Goal: Task Accomplishment & Management: Manage account settings

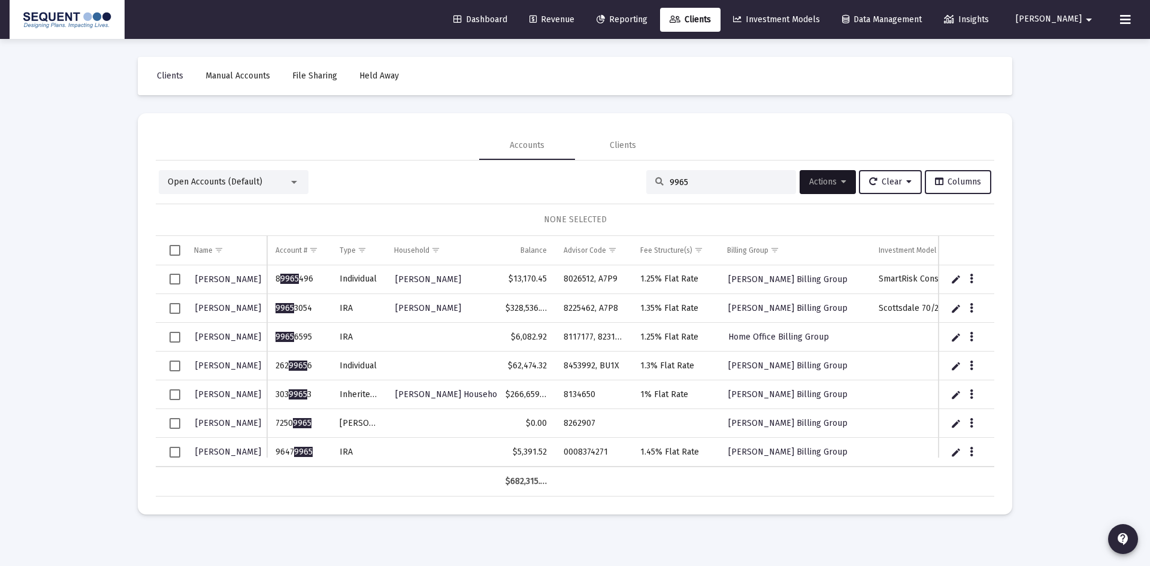
click at [520, 349] on td "$6,082.92" at bounding box center [526, 337] width 58 height 29
drag, startPoint x: 656, startPoint y: 188, endPoint x: 610, endPoint y: 186, distance: 46.2
click at [610, 186] on div "Open Accounts (Default) 9965 Actions Clear Columns" at bounding box center [575, 182] width 833 height 24
click at [700, 188] on div "9965" at bounding box center [722, 182] width 150 height 24
drag, startPoint x: 636, startPoint y: 185, endPoint x: 627, endPoint y: 185, distance: 9.0
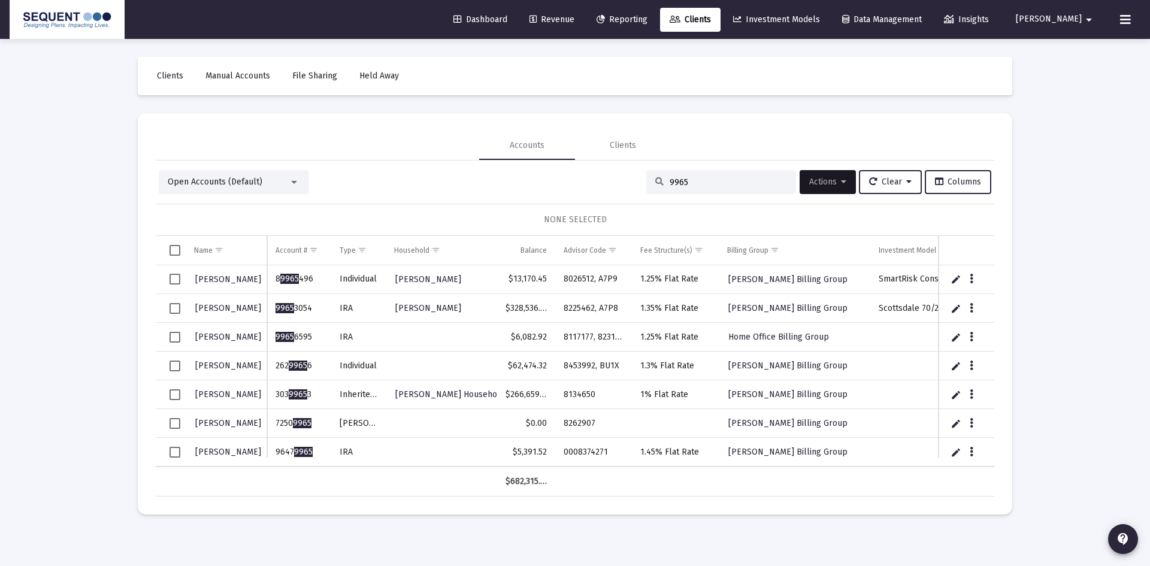
click at [630, 185] on div "Open Accounts (Default) 9965 Actions Clear Columns" at bounding box center [575, 182] width 833 height 24
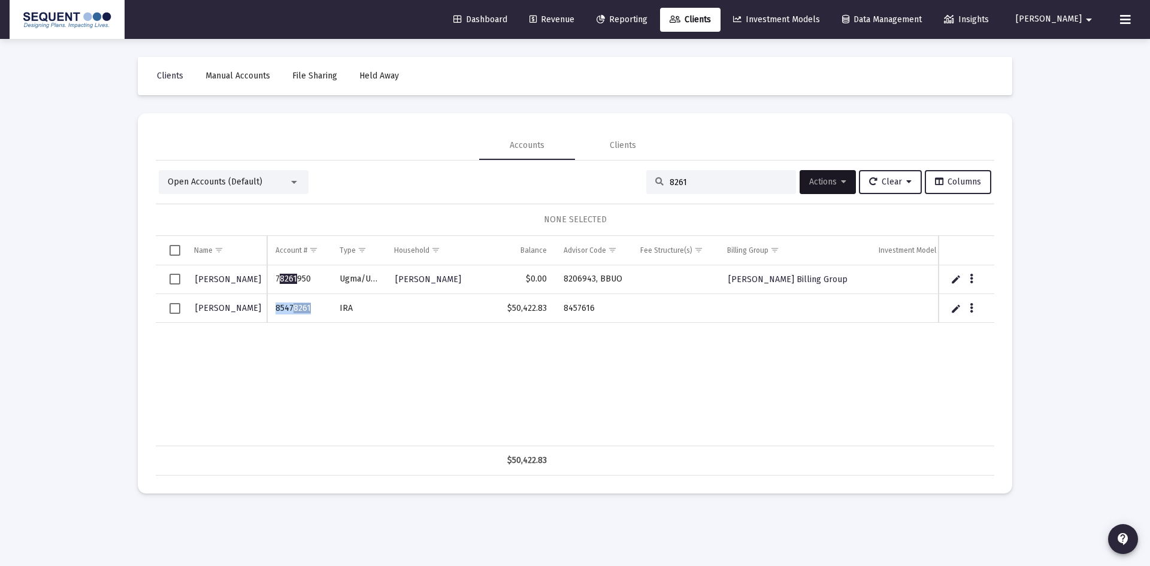
drag, startPoint x: 317, startPoint y: 309, endPoint x: 277, endPoint y: 306, distance: 39.7
click at [277, 306] on td "8547 8261" at bounding box center [299, 308] width 64 height 29
copy td "8547 8261"
drag, startPoint x: 591, startPoint y: 307, endPoint x: 564, endPoint y: 312, distance: 27.3
click at [564, 312] on td "8457616" at bounding box center [593, 308] width 77 height 29
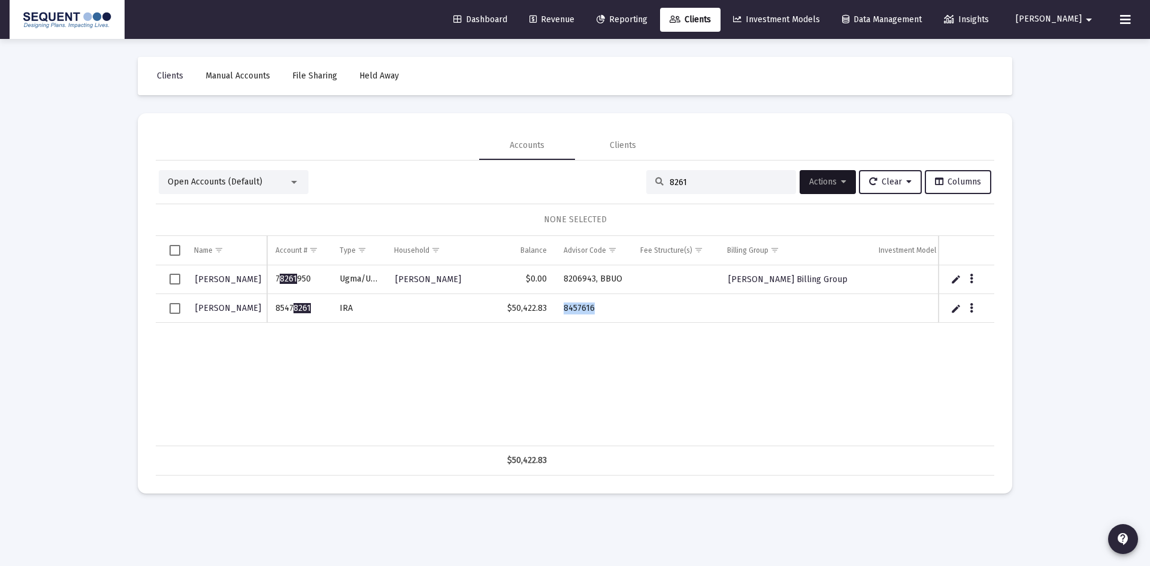
copy td "8457616"
click at [777, 338] on div "[PERSON_NAME] 7 8261 950 Ugma/[PERSON_NAME] $0.00 8206943, BBUO [PERSON_NAME] B…" at bounding box center [663, 355] width 1014 height 181
drag, startPoint x: 708, startPoint y: 188, endPoint x: 633, endPoint y: 188, distance: 74.9
click at [633, 188] on div "Open Accounts (Default) 8261 Actions Clear Columns" at bounding box center [575, 182] width 833 height 24
drag, startPoint x: 679, startPoint y: 183, endPoint x: 640, endPoint y: 183, distance: 38.9
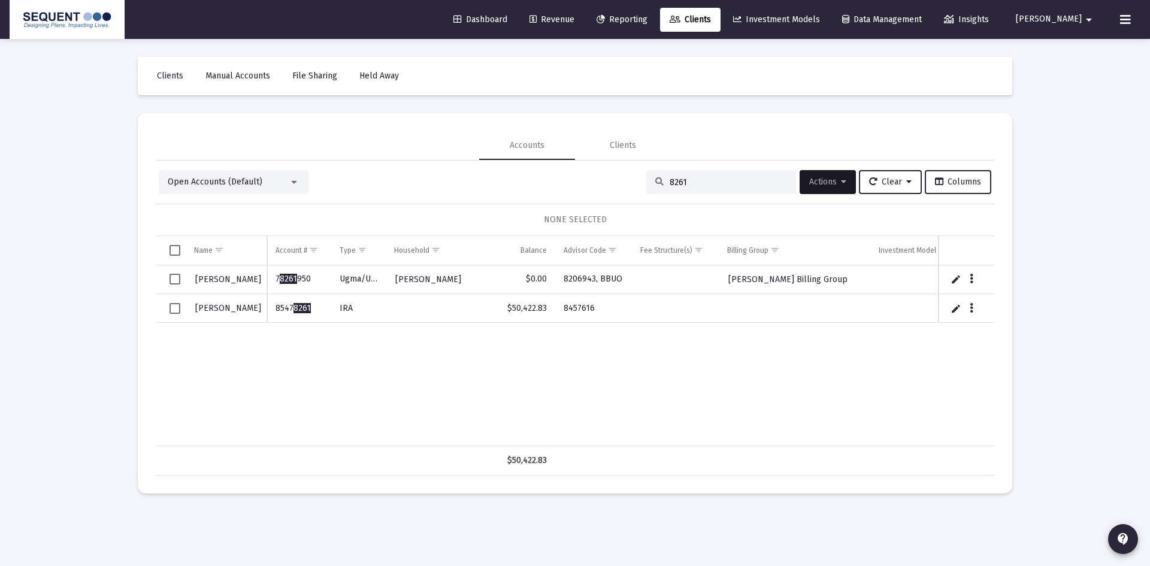
click at [647, 183] on div "8261" at bounding box center [722, 182] width 150 height 24
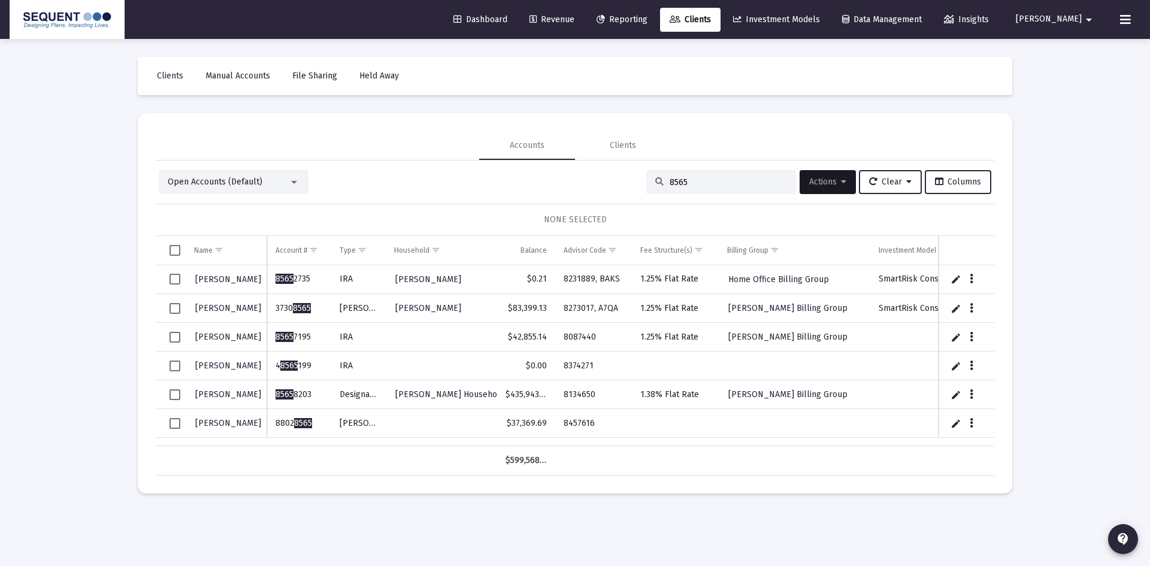
type input "8565"
drag, startPoint x: 317, startPoint y: 427, endPoint x: 276, endPoint y: 426, distance: 40.8
click at [276, 426] on td "8802 8565" at bounding box center [299, 423] width 64 height 29
copy td "8802 8565"
click at [301, 431] on td "8802 8565" at bounding box center [299, 423] width 64 height 29
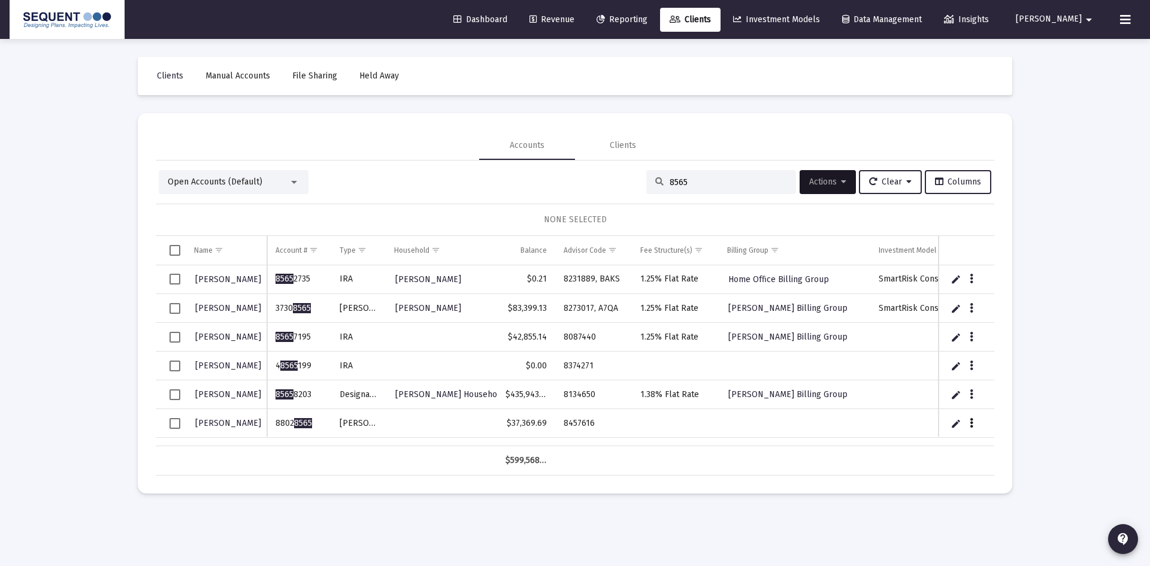
click at [973, 422] on icon "Data grid" at bounding box center [972, 423] width 4 height 14
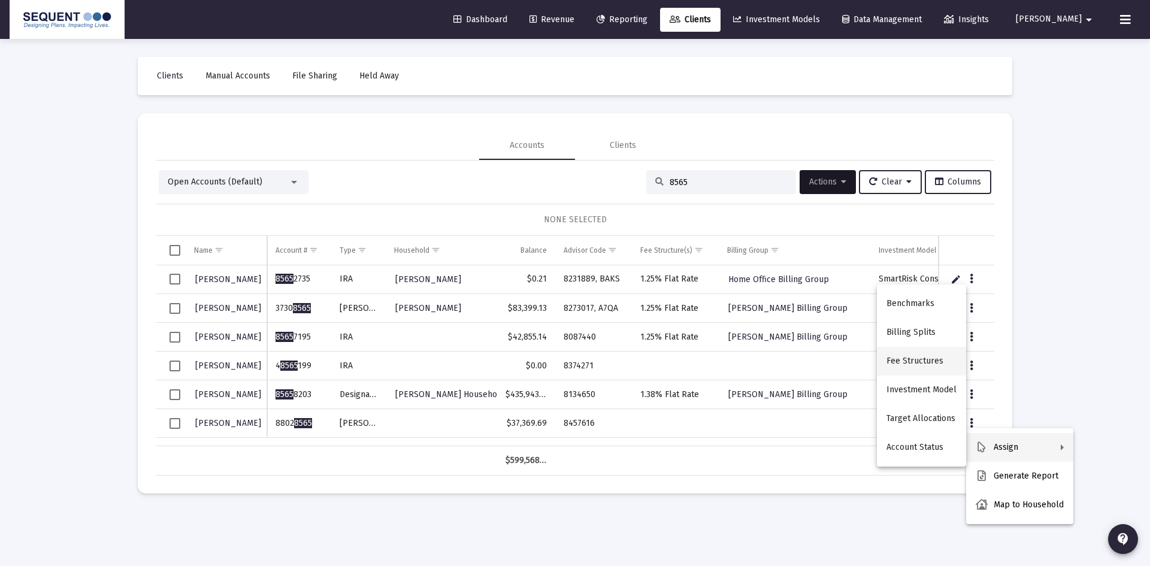
click at [928, 354] on button "Fee Structures" at bounding box center [921, 361] width 89 height 29
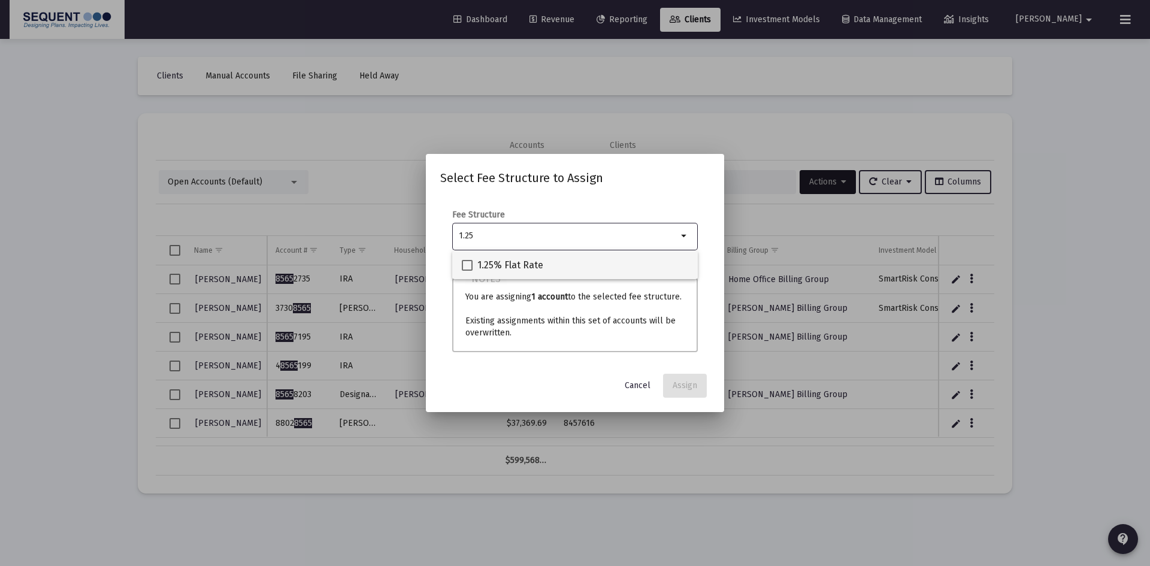
type input "1.25"
drag, startPoint x: 520, startPoint y: 262, endPoint x: 570, endPoint y: 283, distance: 55.1
click at [519, 264] on span "1.25% Flat Rate" at bounding box center [511, 265] width 66 height 14
click at [467, 271] on input "1.25% Flat Rate" at bounding box center [467, 271] width 1 height 1
checkbox input "true"
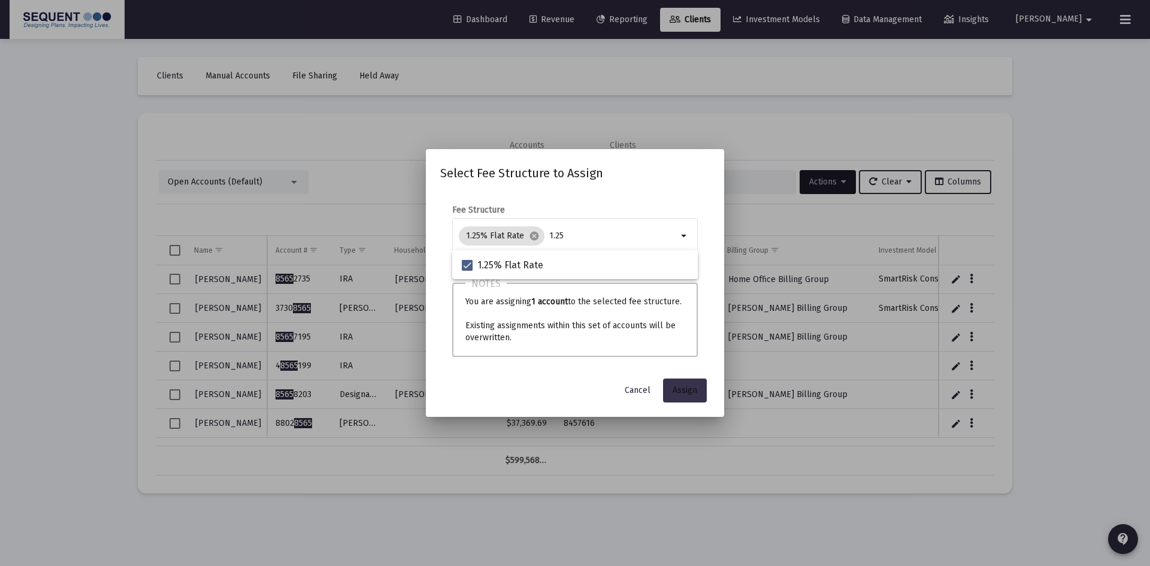
click at [676, 384] on button "Assign" at bounding box center [685, 391] width 44 height 24
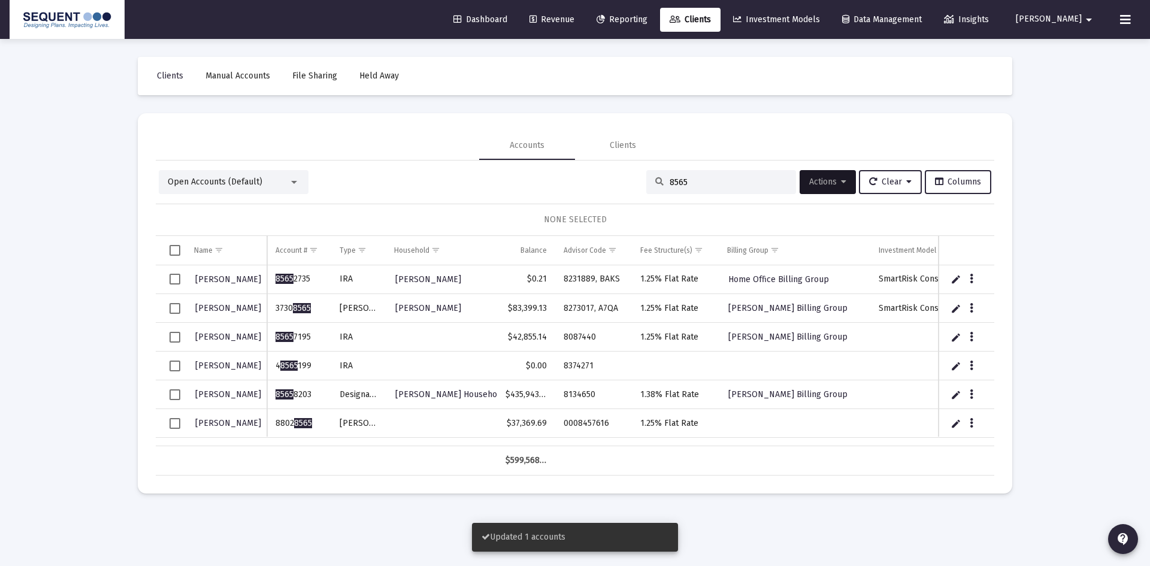
click at [176, 421] on span "Select row" at bounding box center [175, 423] width 11 height 11
click at [843, 181] on button "Actions" at bounding box center [828, 182] width 56 height 24
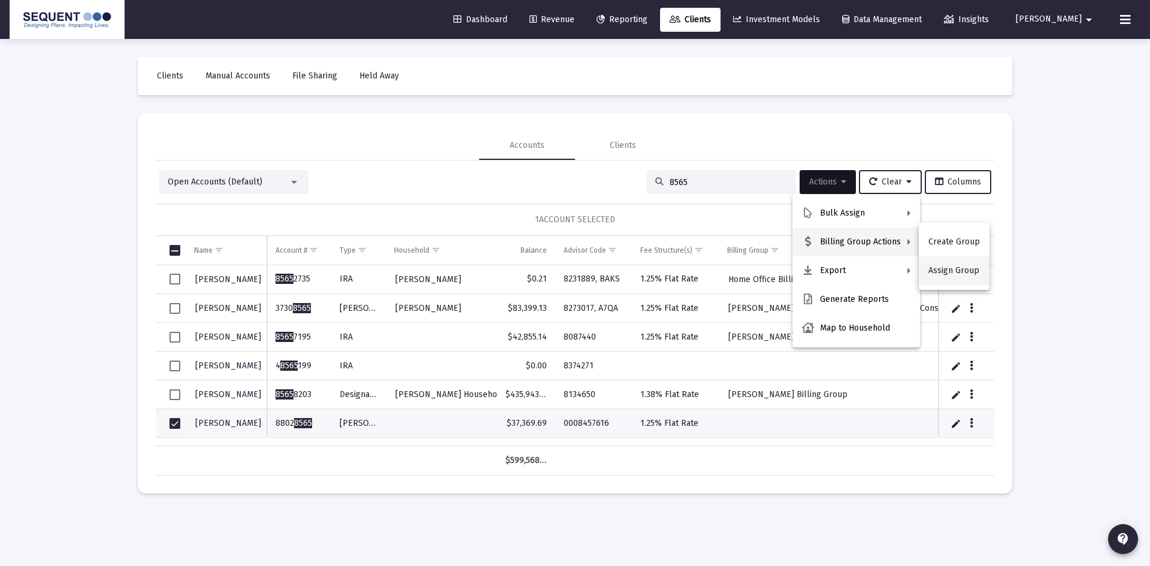
click at [955, 280] on button "Assign Group" at bounding box center [954, 270] width 71 height 29
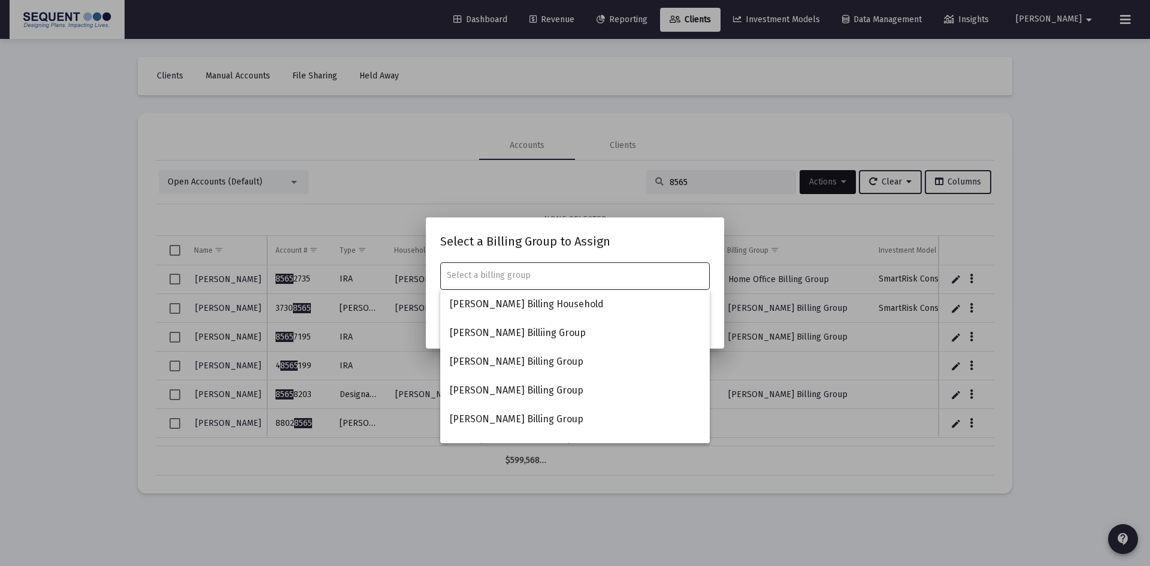
drag, startPoint x: 537, startPoint y: 269, endPoint x: 533, endPoint y: 274, distance: 6.4
click at [537, 268] on div at bounding box center [575, 275] width 257 height 29
click at [533, 274] on input "text" at bounding box center [575, 276] width 257 height 10
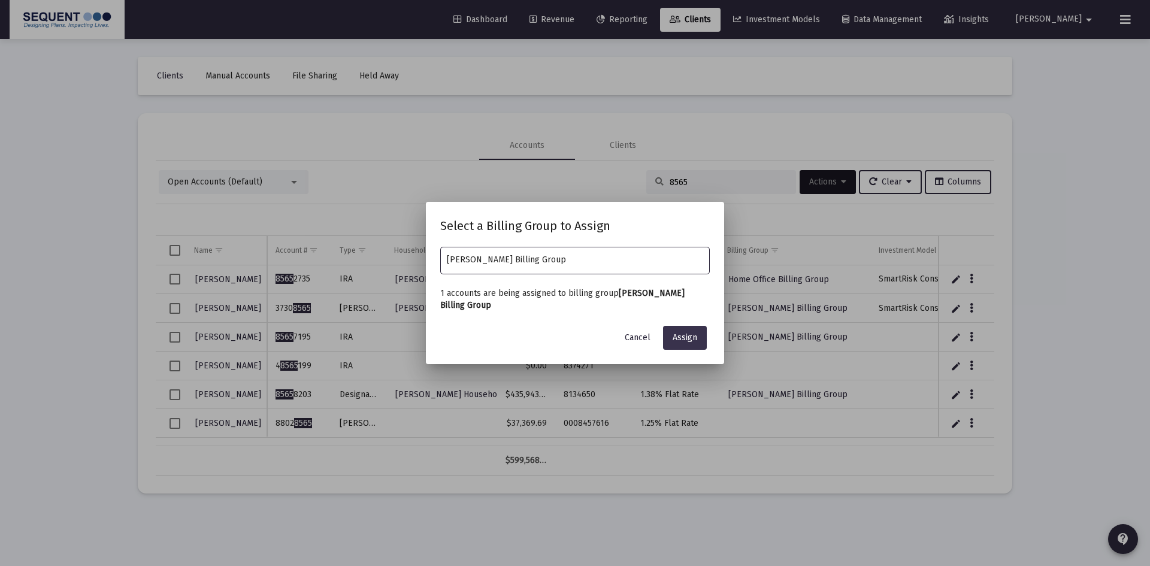
type input "[PERSON_NAME] Billing Group"
click at [703, 343] on button "Assign" at bounding box center [685, 338] width 44 height 24
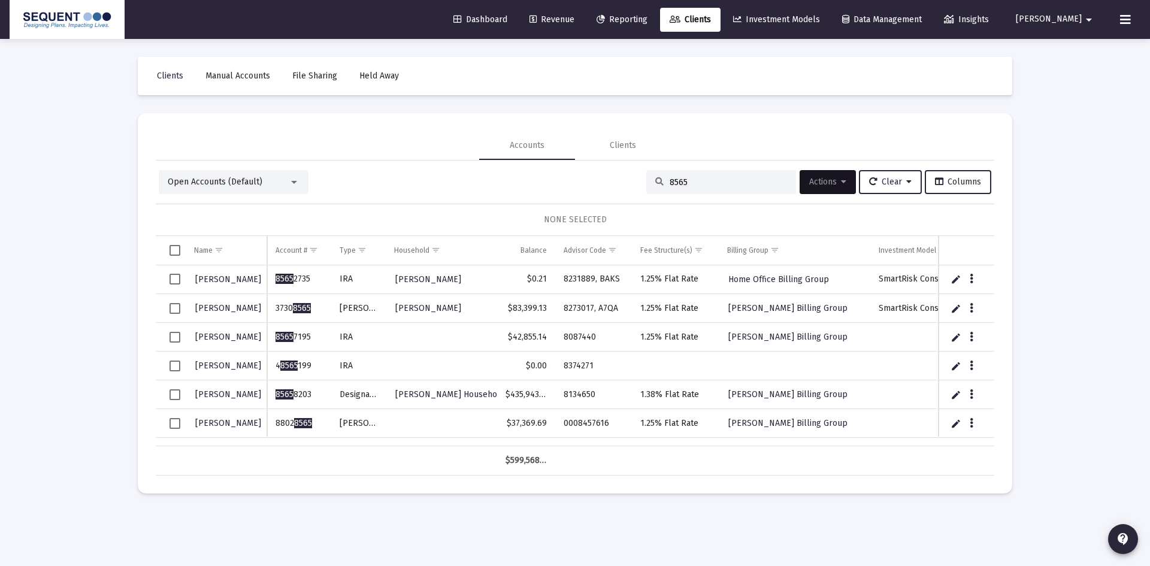
drag, startPoint x: 705, startPoint y: 178, endPoint x: 635, endPoint y: 180, distance: 70.1
click at [635, 180] on div "Open Accounts (Default) 8565 Actions Clear Columns" at bounding box center [575, 182] width 833 height 24
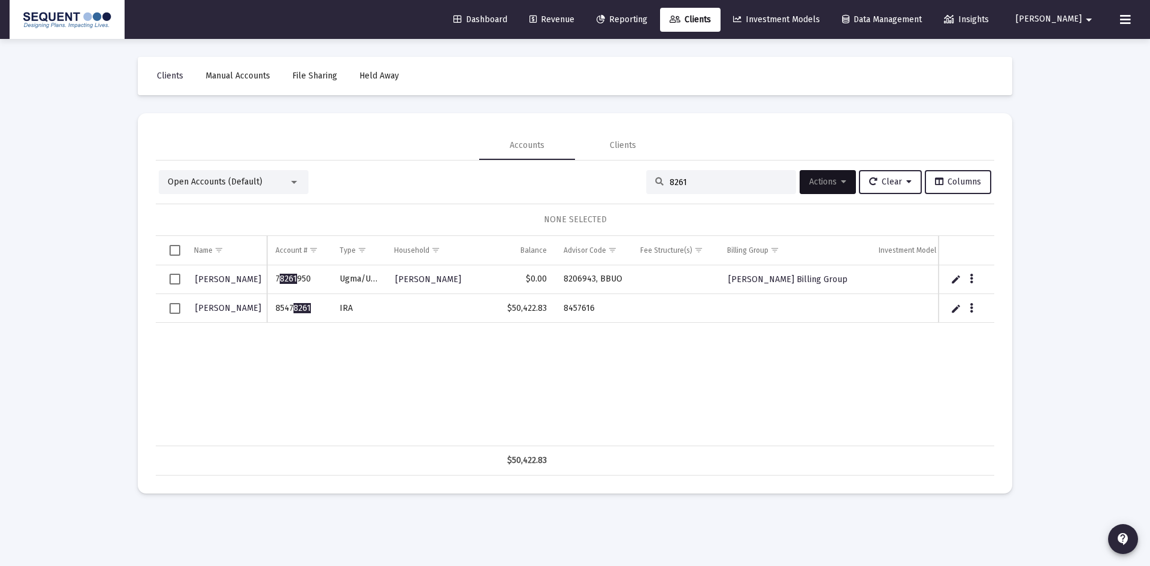
type input "8261"
click at [174, 310] on span "Select row" at bounding box center [175, 308] width 11 height 11
click at [841, 183] on icon at bounding box center [843, 182] width 5 height 8
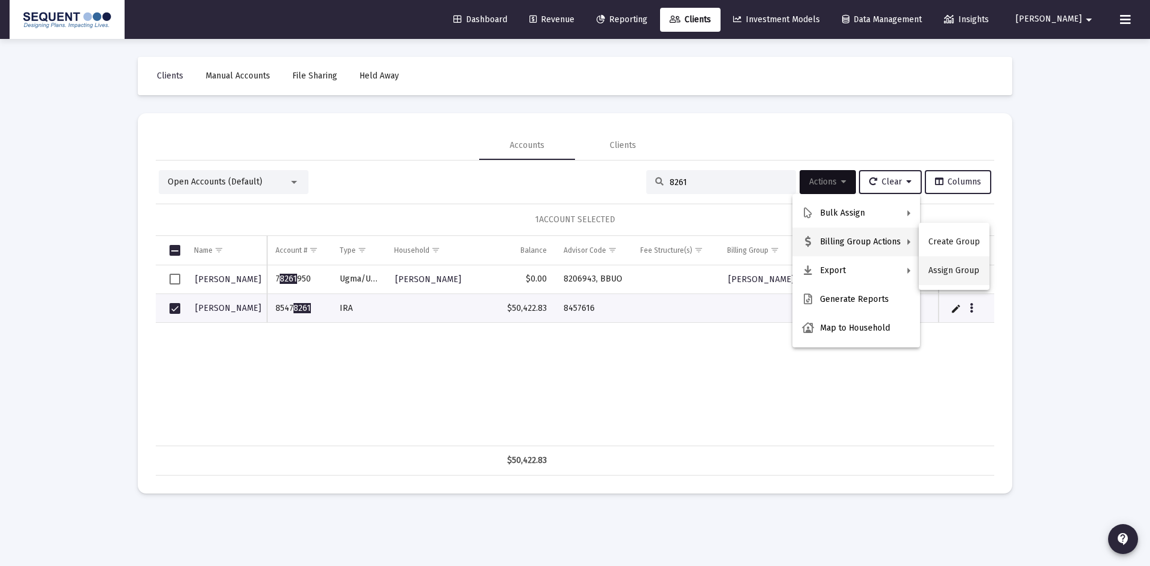
click at [950, 276] on button "Assign Group" at bounding box center [954, 270] width 71 height 29
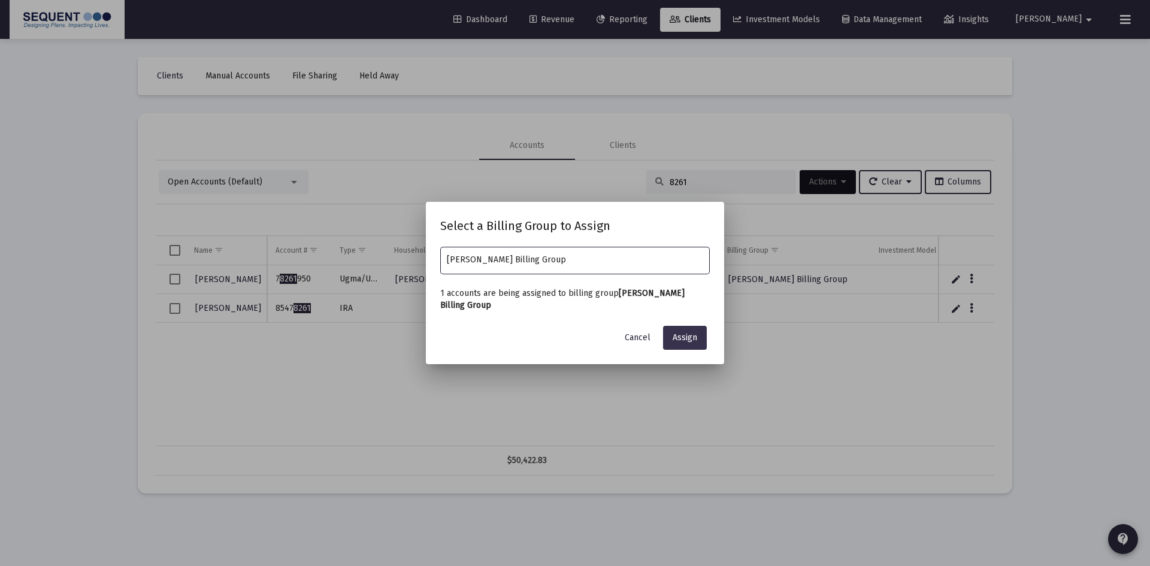
type input "[PERSON_NAME] Billing Group"
click at [701, 338] on button "Assign" at bounding box center [685, 338] width 44 height 24
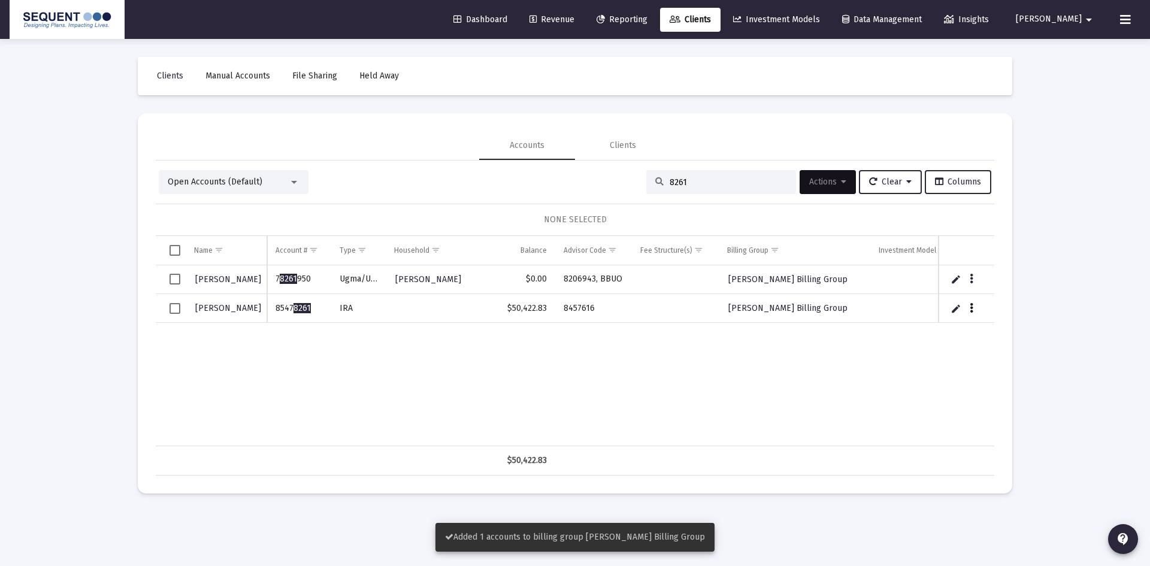
click at [971, 310] on icon "Data grid" at bounding box center [972, 308] width 4 height 14
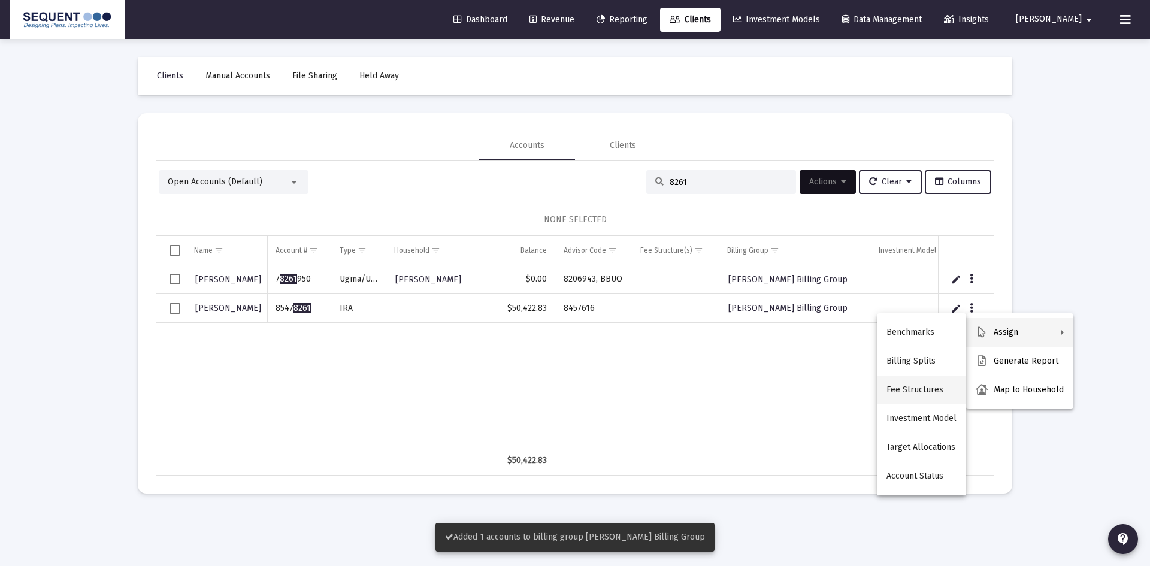
click at [928, 388] on button "Fee Structures" at bounding box center [921, 390] width 89 height 29
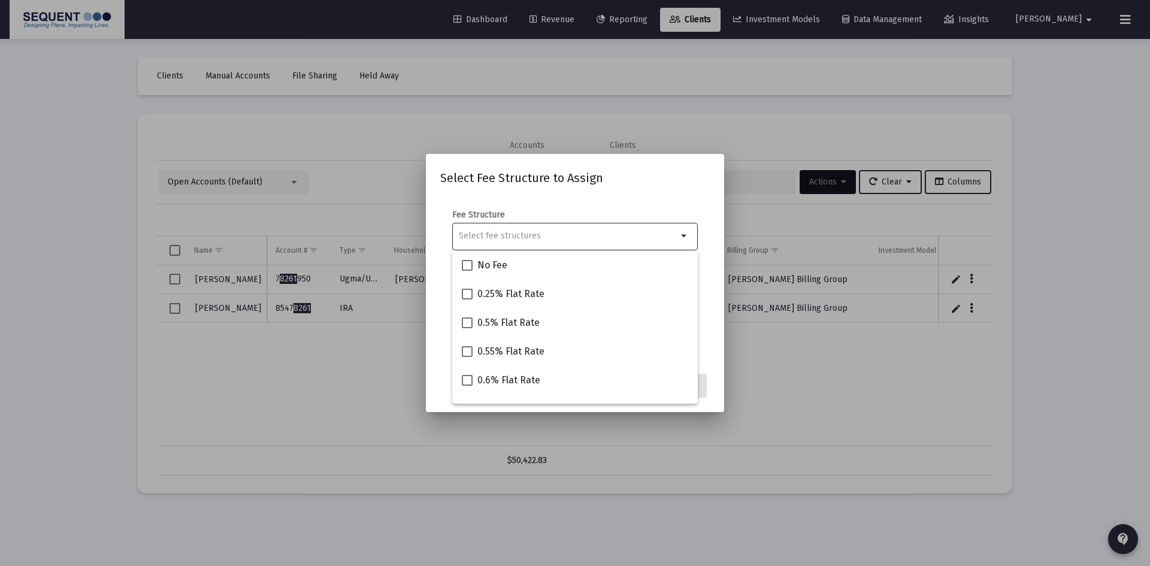
click at [530, 234] on input "Selection" at bounding box center [568, 236] width 219 height 10
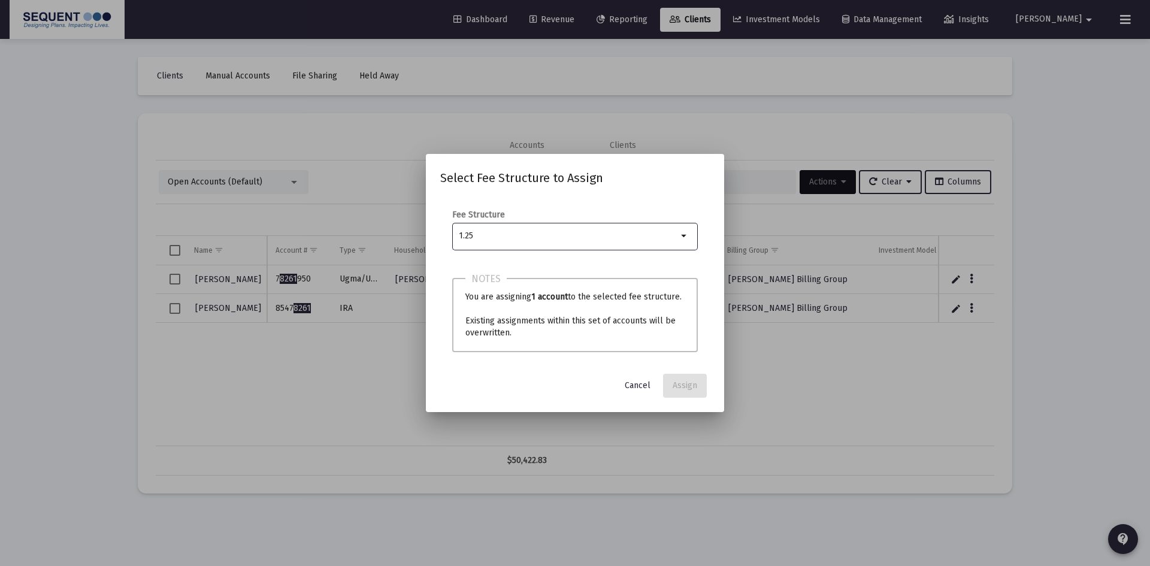
type input "1.25"
click at [518, 263] on span "1.25% Flat Rate" at bounding box center [511, 265] width 66 height 14
click at [467, 271] on input "1.25% Flat Rate" at bounding box center [467, 271] width 1 height 1
checkbox input "true"
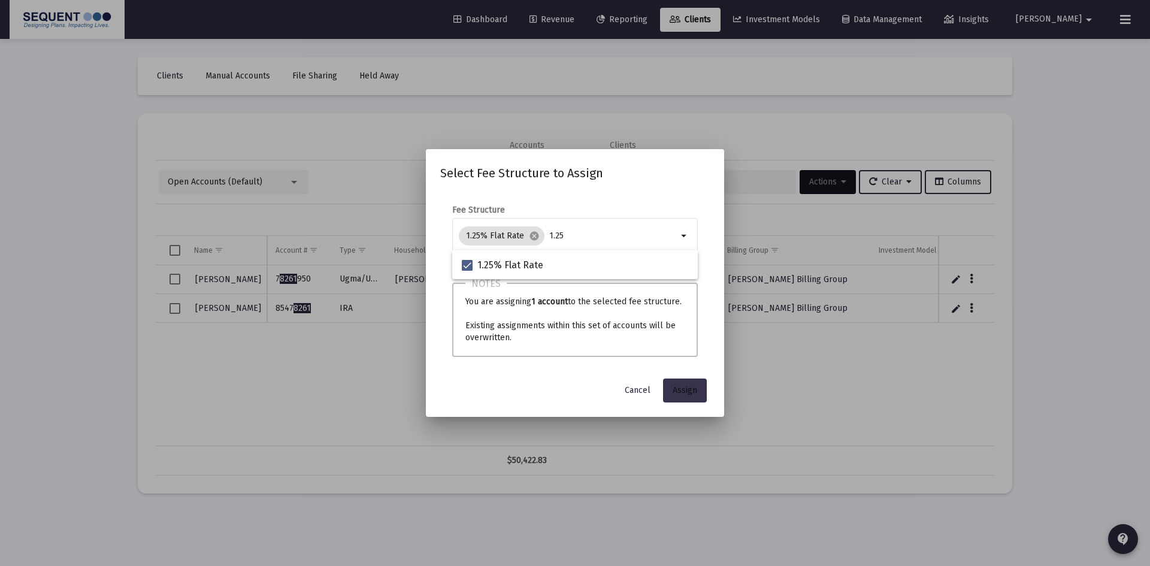
click at [693, 394] on span "Assign" at bounding box center [685, 390] width 25 height 10
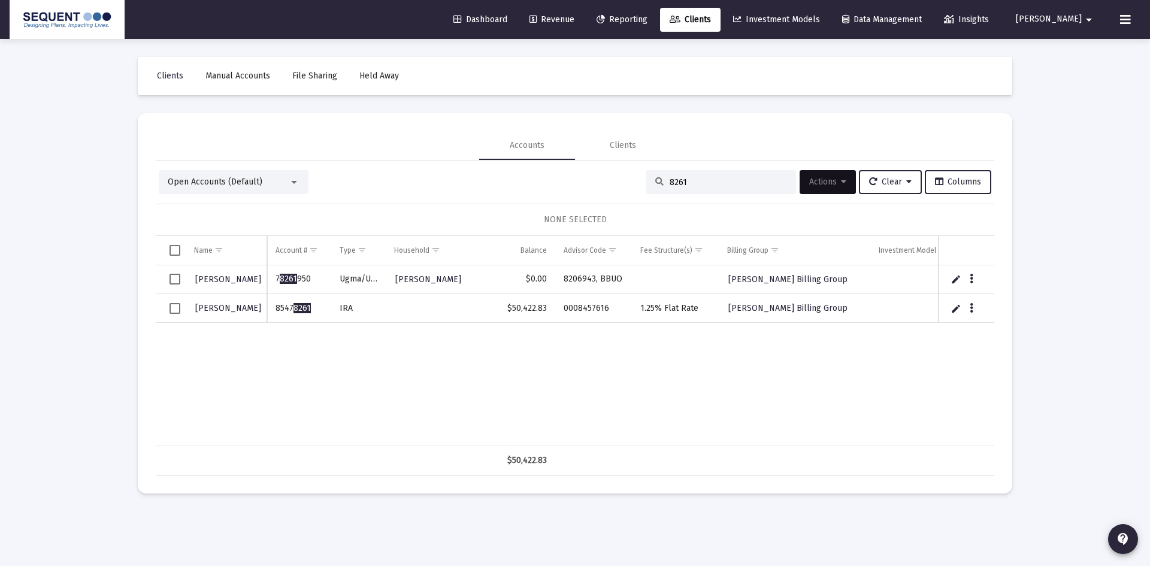
click at [699, 187] on div "8261" at bounding box center [722, 182] width 150 height 24
drag, startPoint x: 672, startPoint y: 183, endPoint x: 609, endPoint y: 182, distance: 63.5
click at [609, 182] on div "Open Accounts (Default) 8261 Actions Clear Columns" at bounding box center [575, 182] width 833 height 24
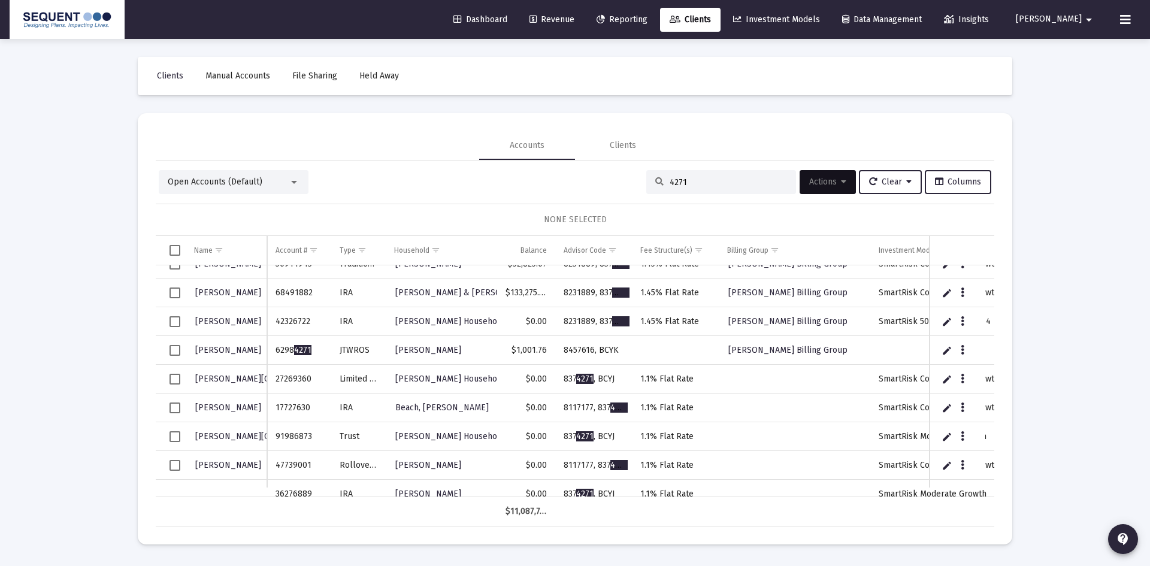
scroll to position [240, 0]
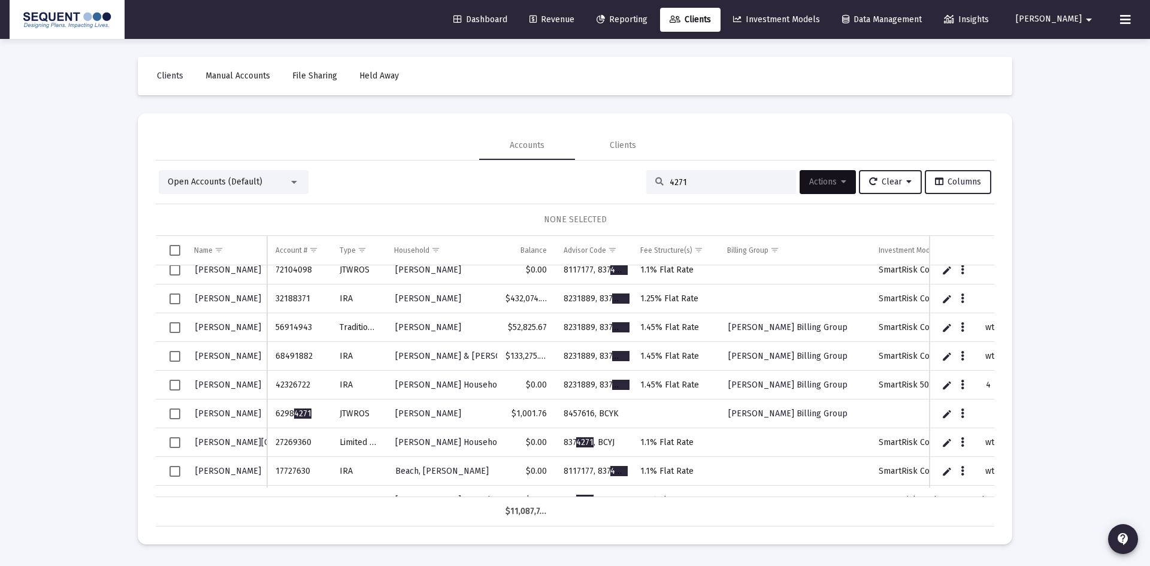
type input "4271"
drag, startPoint x: 315, startPoint y: 415, endPoint x: 267, endPoint y: 417, distance: 47.4
click at [267, 417] on div "[PERSON_NAME] 13307171 [PERSON_NAME] [PERSON_NAME] $13,152.85 8231889, 837 4271…" at bounding box center [575, 381] width 839 height 232
drag, startPoint x: 293, startPoint y: 423, endPoint x: 300, endPoint y: 427, distance: 8.3
click at [294, 423] on td "6298 4271" at bounding box center [299, 414] width 64 height 29
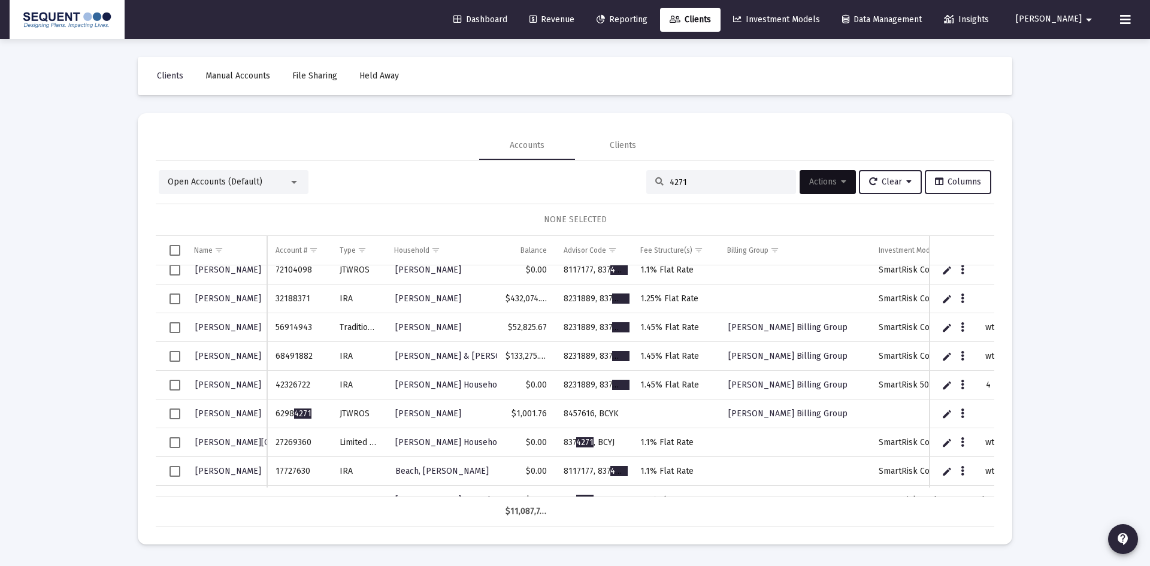
drag, startPoint x: 323, startPoint y: 417, endPoint x: 277, endPoint y: 418, distance: 46.2
click at [277, 418] on td "6298 4271" at bounding box center [299, 414] width 64 height 29
copy td "6298 4271"
click at [599, 414] on td "8457616, BCYK" at bounding box center [593, 414] width 77 height 29
drag, startPoint x: 595, startPoint y: 412, endPoint x: 566, endPoint y: 413, distance: 28.8
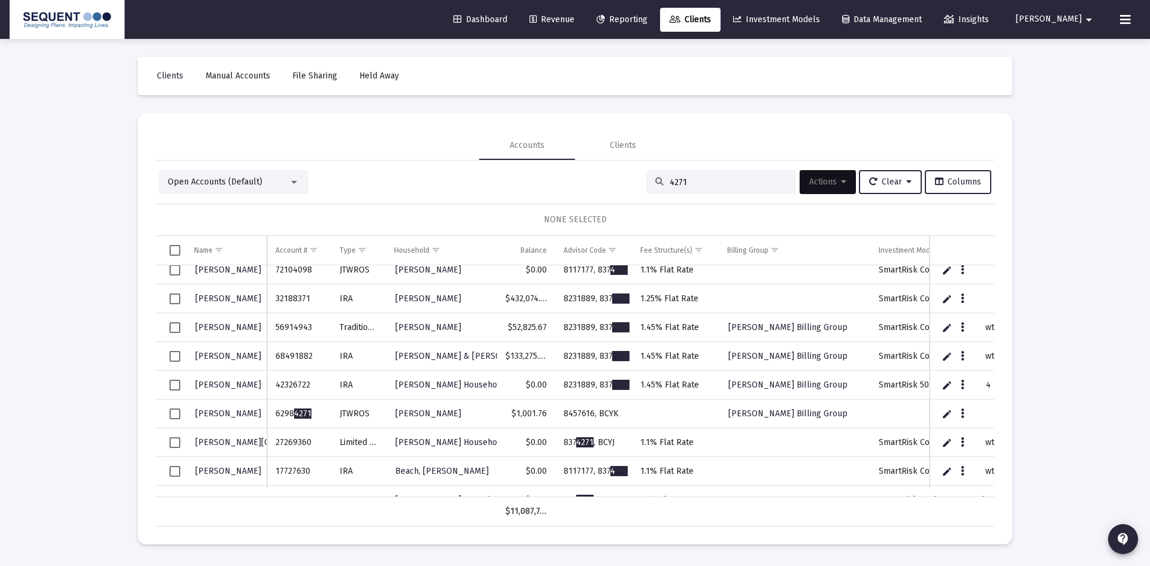
click at [566, 413] on td "8457616, BCYK" at bounding box center [593, 414] width 77 height 29
copy td "8457616,"
click at [963, 410] on icon "Data grid" at bounding box center [963, 414] width 4 height 14
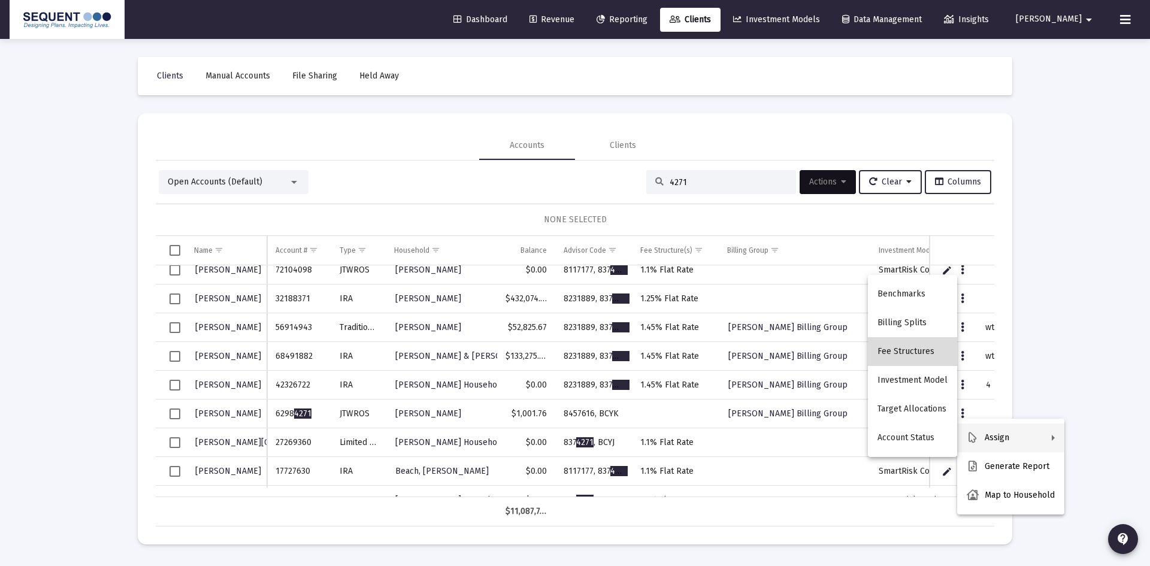
click at [928, 348] on button "Fee Structures" at bounding box center [912, 351] width 89 height 29
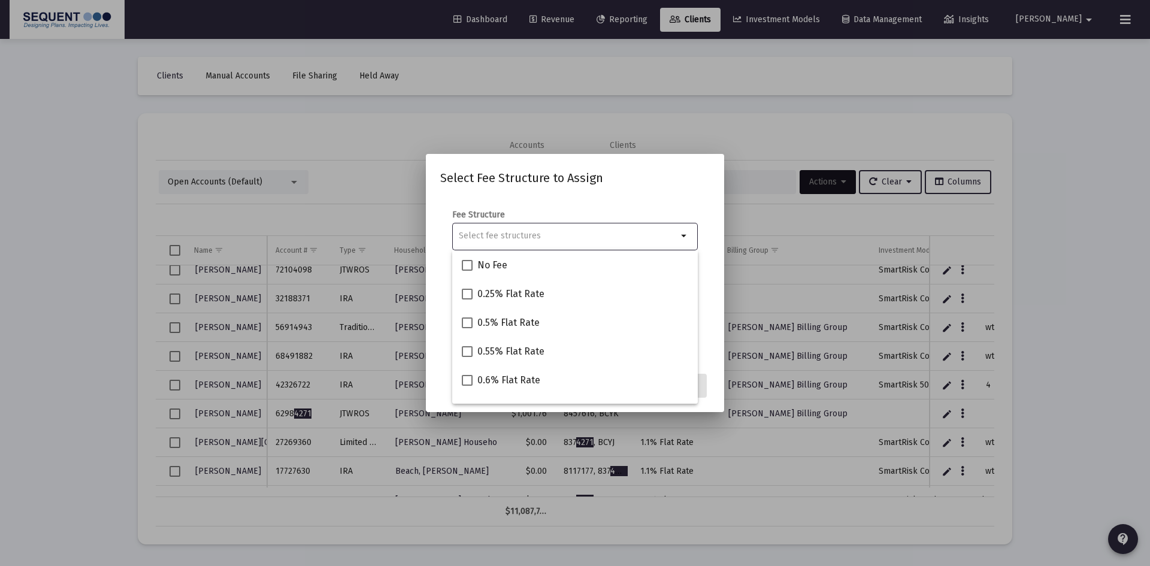
click at [518, 231] on input "Selection" at bounding box center [568, 236] width 219 height 10
type input "1.1"
click at [507, 262] on span "1.1% Flat Rate" at bounding box center [507, 265] width 59 height 14
click at [467, 271] on input "1.1% Flat Rate" at bounding box center [467, 271] width 1 height 1
checkbox input "true"
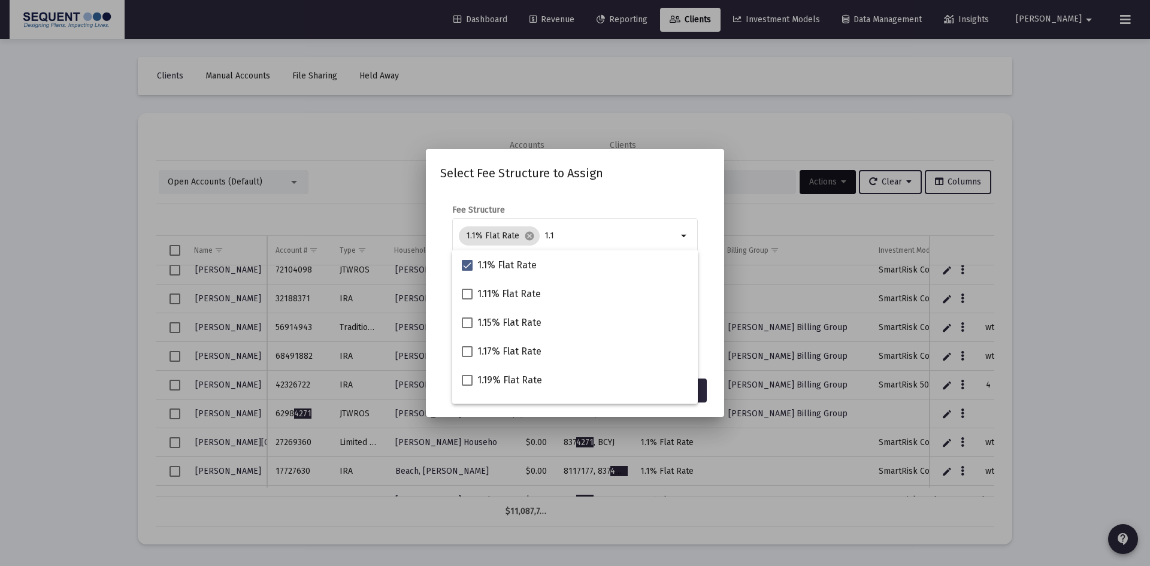
click at [669, 192] on mat-dialog-content "Fee Structure 1.1% Flat Rate cancel 1.1 arrow_drop_down Notes You are assigning…" at bounding box center [575, 281] width 298 height 179
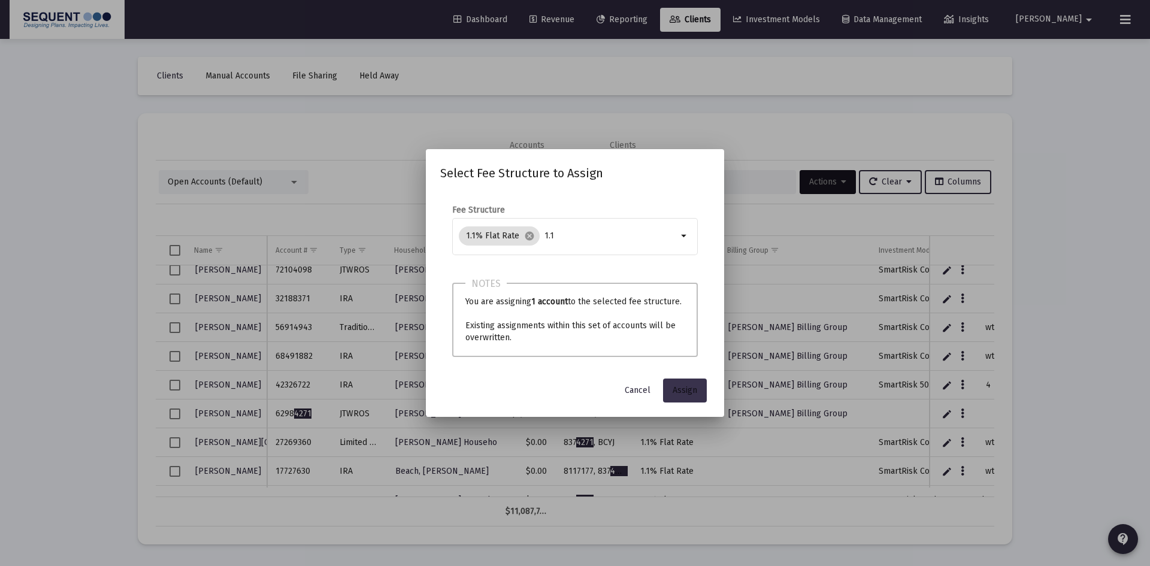
click at [684, 386] on span "Assign" at bounding box center [685, 390] width 25 height 10
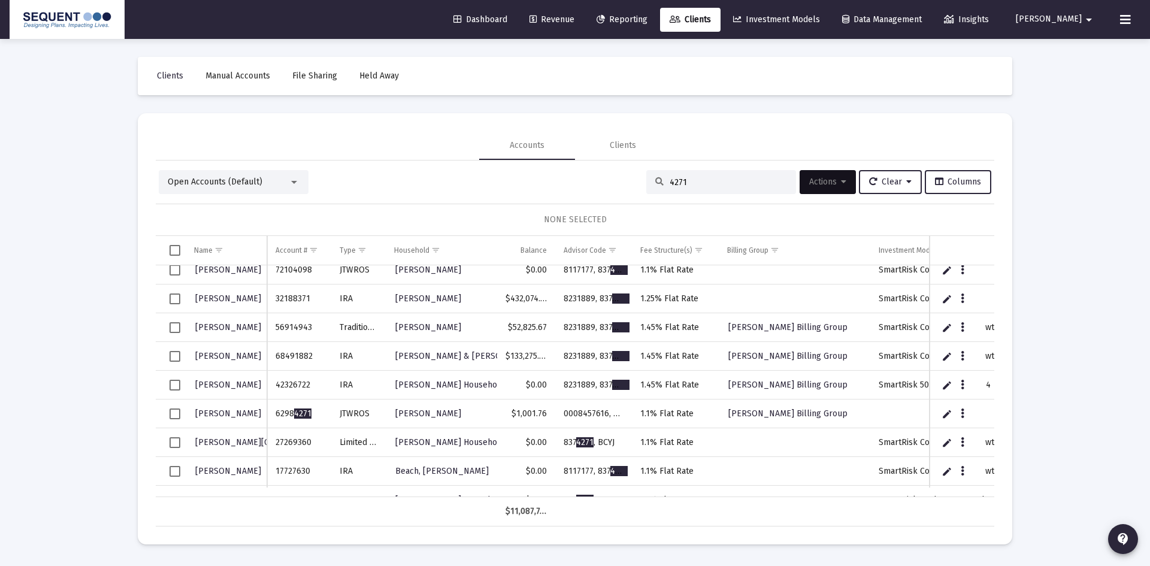
drag, startPoint x: 720, startPoint y: 189, endPoint x: 628, endPoint y: 189, distance: 92.3
click at [628, 189] on div "Open Accounts (Default) 4271 Actions Clear Columns" at bounding box center [575, 182] width 833 height 24
drag, startPoint x: 688, startPoint y: 181, endPoint x: 615, endPoint y: 183, distance: 73.1
click at [615, 183] on div "Open Accounts (Default) 4271 Actions Clear Columns" at bounding box center [575, 182] width 833 height 24
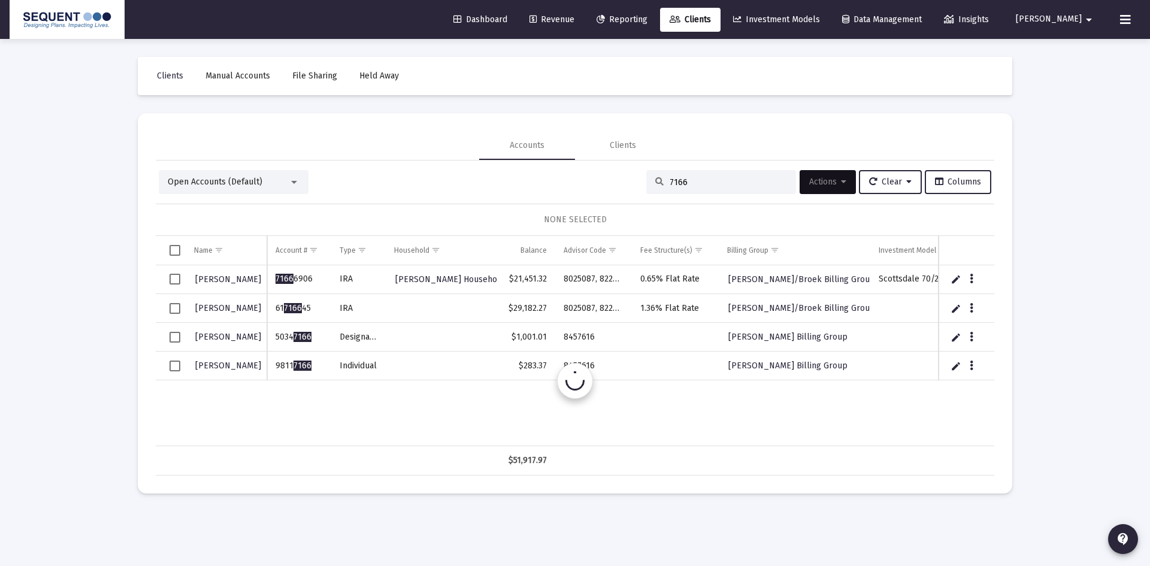
scroll to position [0, 0]
type input "7166"
drag, startPoint x: 307, startPoint y: 367, endPoint x: 271, endPoint y: 369, distance: 36.0
click at [271, 369] on td "9811 7166" at bounding box center [299, 366] width 64 height 29
drag, startPoint x: 296, startPoint y: 335, endPoint x: 268, endPoint y: 334, distance: 28.2
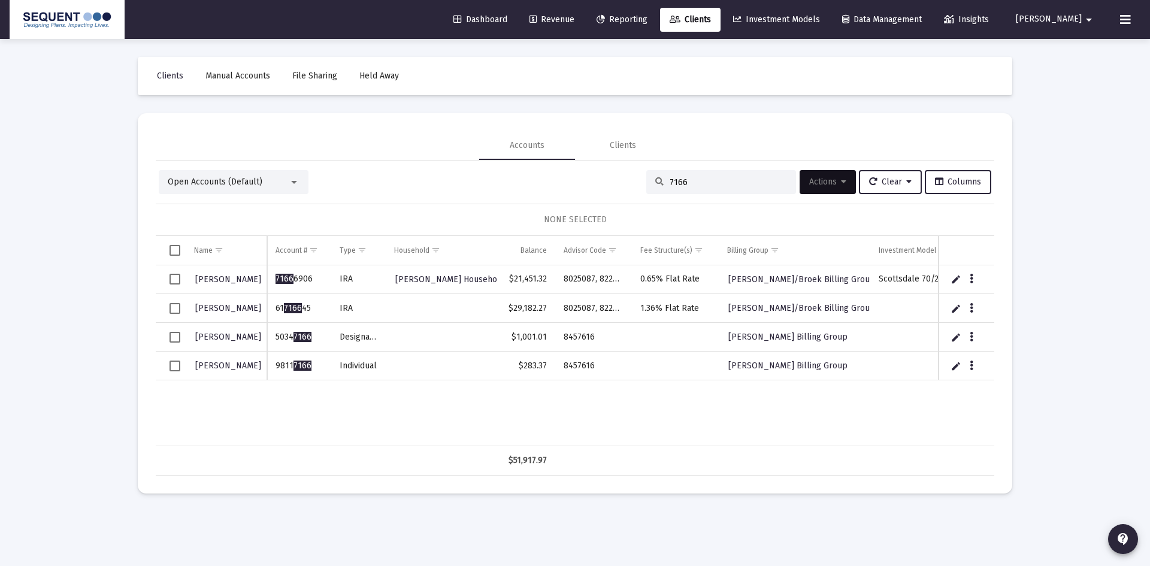
click at [268, 334] on td "5034 7166" at bounding box center [299, 337] width 64 height 29
copy td "5034 7166"
drag, startPoint x: 587, startPoint y: 337, endPoint x: 549, endPoint y: 336, distance: 37.8
click at [549, 336] on tr "[PERSON_NAME] 5034 7166 Designated Bene Plan $1,001.01 8457616 [PERSON_NAME] Bi…" at bounding box center [663, 337] width 1014 height 29
copy tr "8457616"
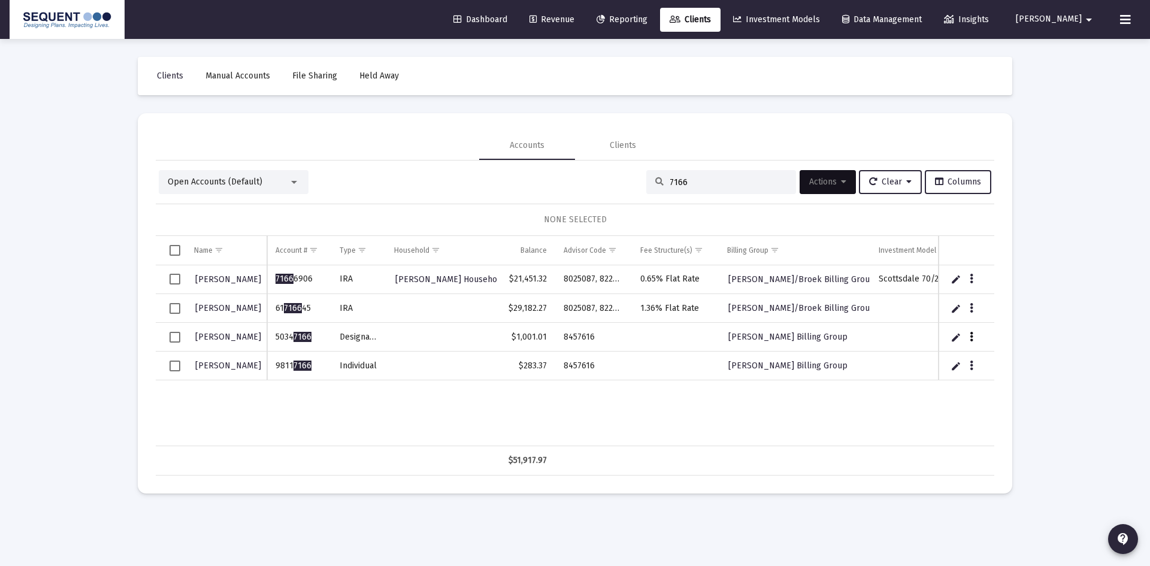
click at [973, 332] on icon "Data grid" at bounding box center [972, 337] width 4 height 14
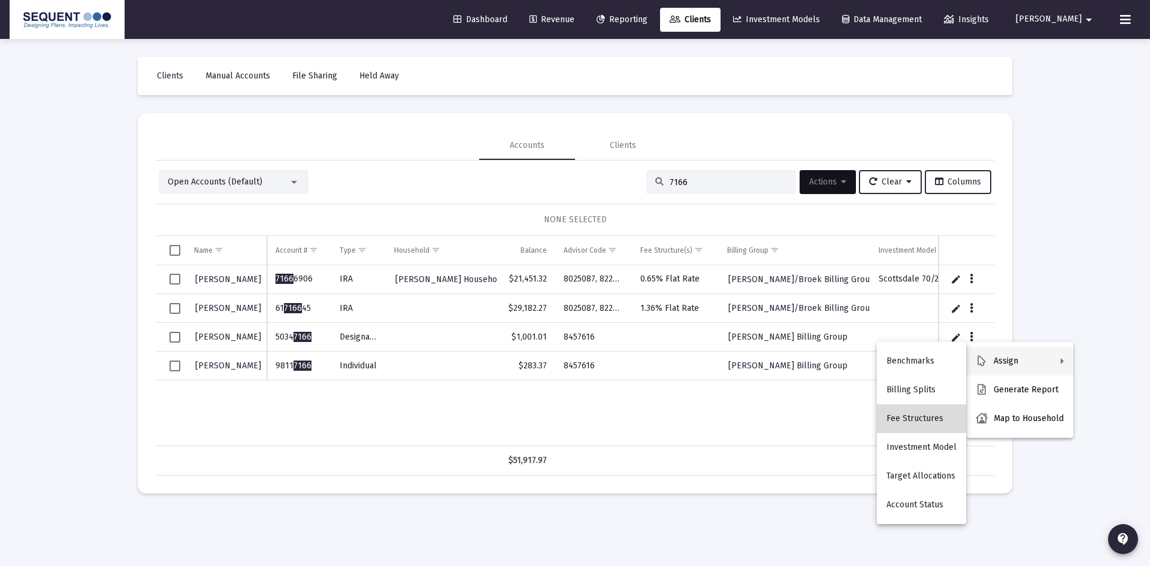
click at [925, 415] on button "Fee Structures" at bounding box center [921, 418] width 89 height 29
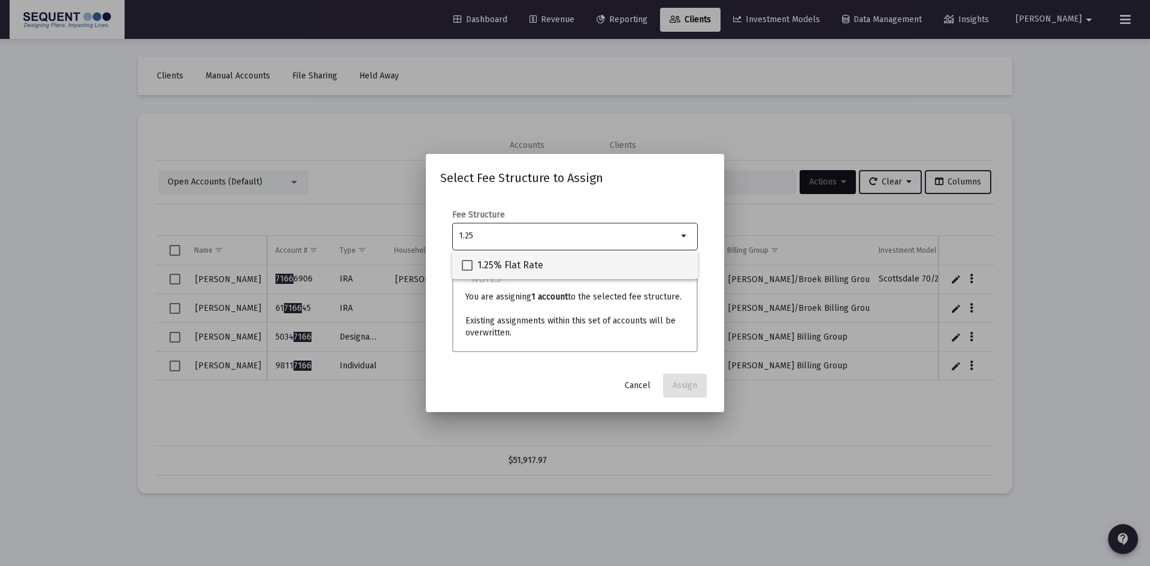
type input "1.25"
click at [524, 261] on span "1.25% Flat Rate" at bounding box center [511, 265] width 66 height 14
click at [467, 271] on input "1.25% Flat Rate" at bounding box center [467, 271] width 1 height 1
checkbox input "true"
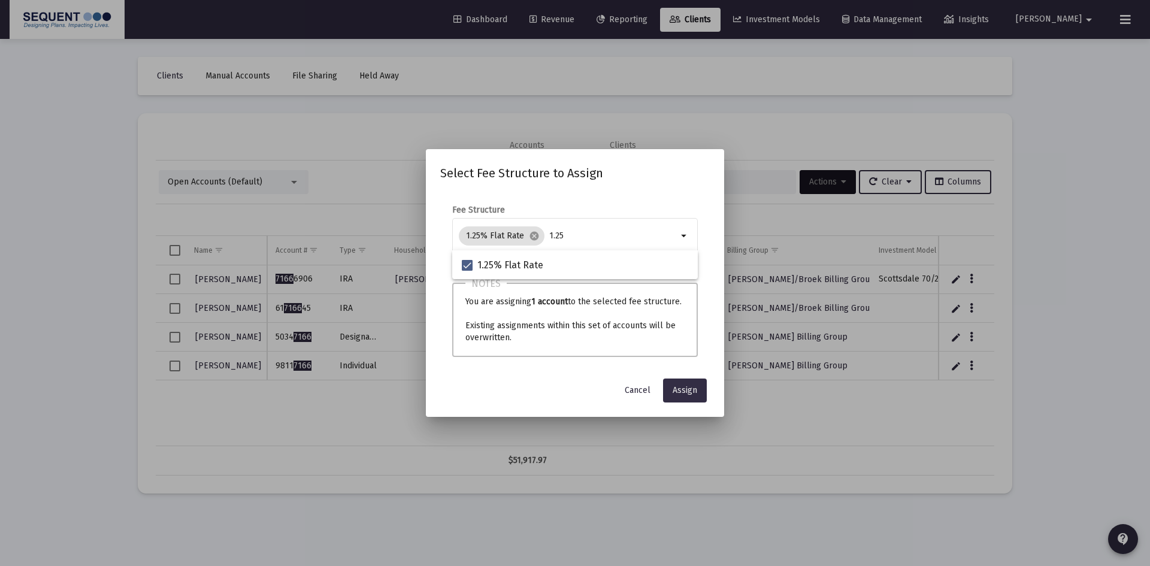
click at [692, 384] on button "Assign" at bounding box center [685, 391] width 44 height 24
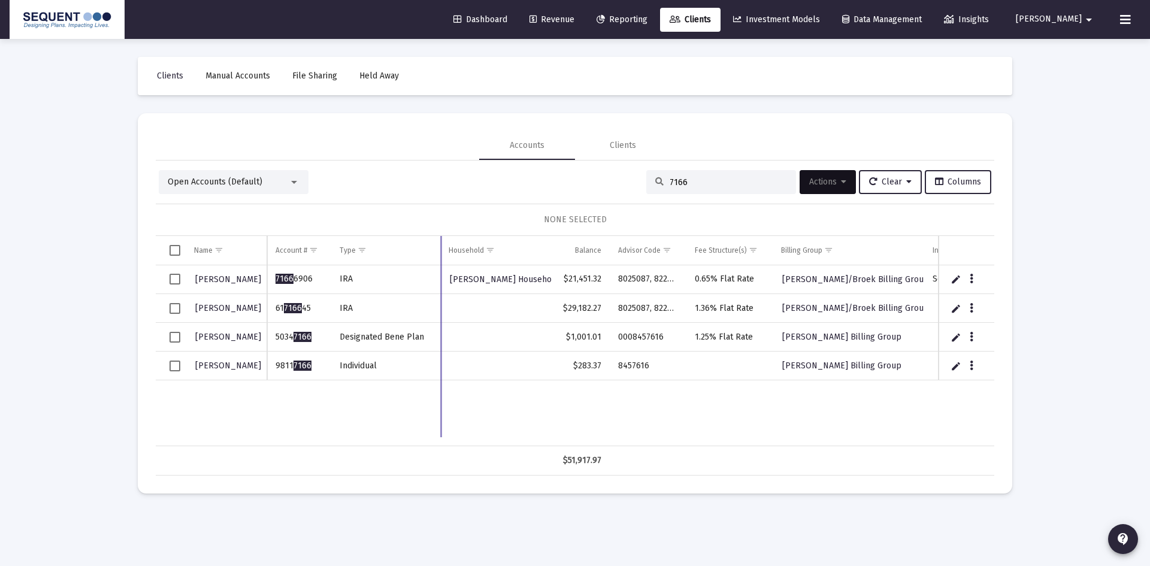
drag, startPoint x: 386, startPoint y: 253, endPoint x: 440, endPoint y: 266, distance: 56.1
click at [440, 266] on div "Name Name Account # Type Household Balance Advisor Code Fee Structure(s) Billin…" at bounding box center [575, 356] width 839 height 240
click at [970, 336] on icon "Data grid" at bounding box center [972, 337] width 4 height 14
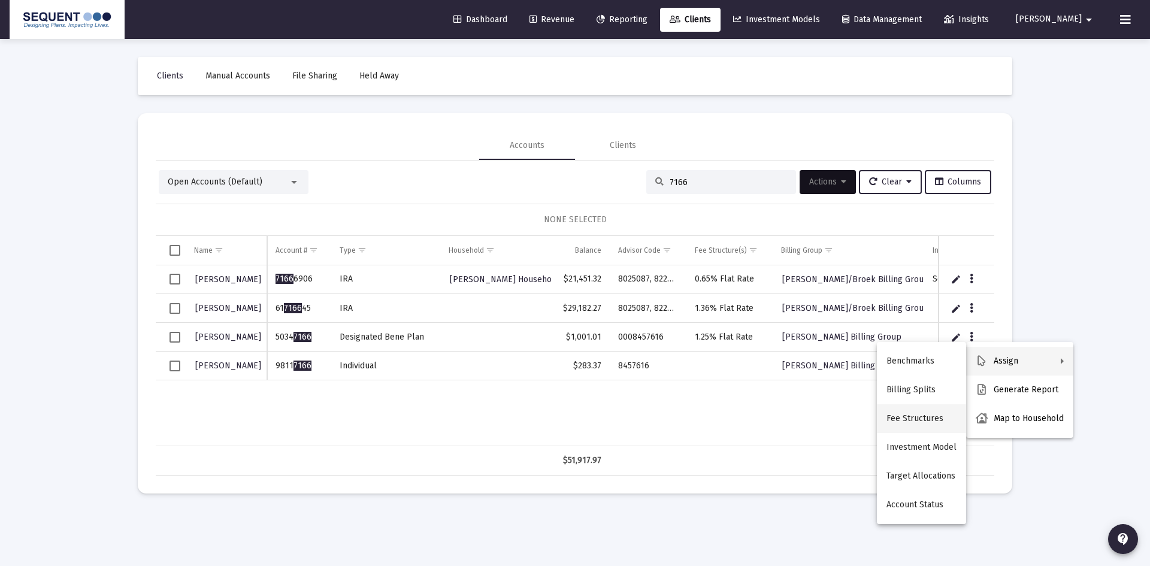
click at [926, 411] on button "Fee Structures" at bounding box center [921, 418] width 89 height 29
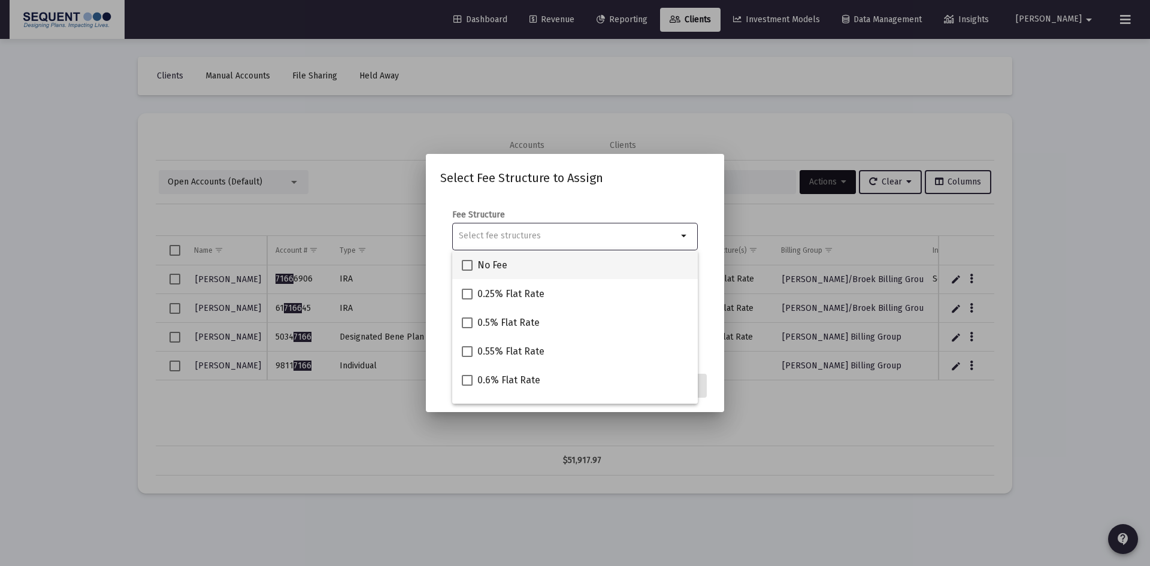
click at [487, 263] on span "No Fee" at bounding box center [493, 265] width 30 height 14
click at [467, 271] on input "No Fee" at bounding box center [467, 271] width 1 height 1
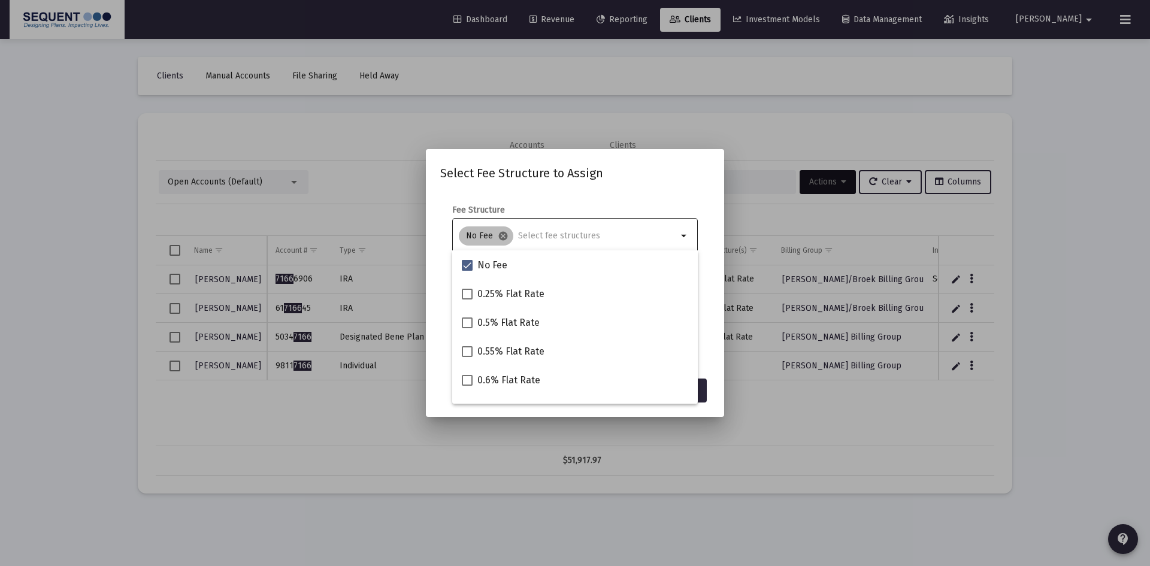
click at [502, 235] on mat-icon "cancel" at bounding box center [503, 236] width 11 height 11
checkbox input "false"
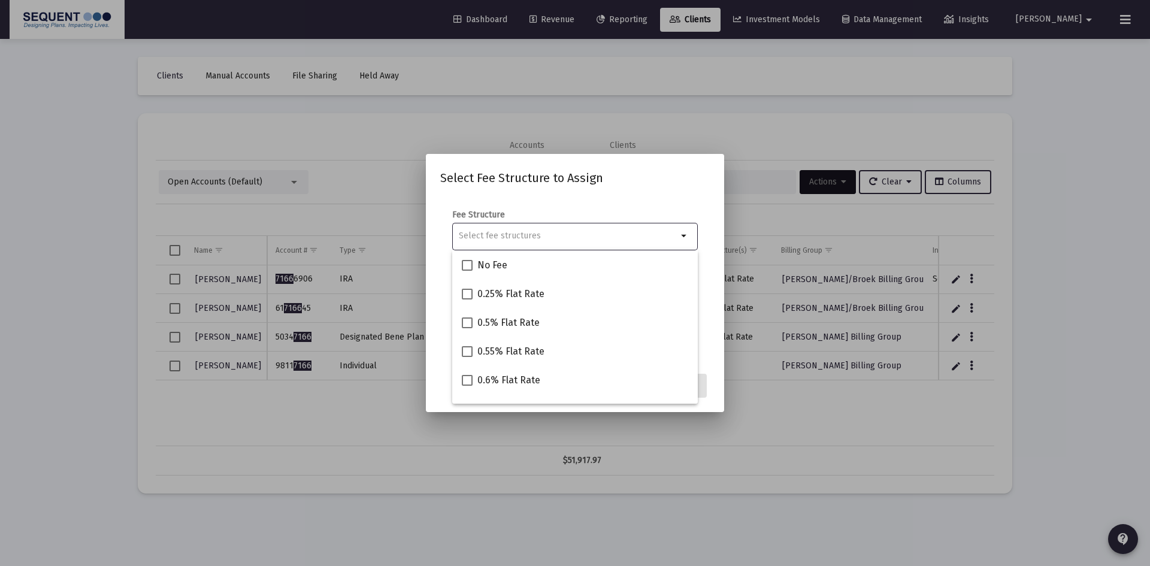
click at [857, 427] on div at bounding box center [575, 283] width 1150 height 566
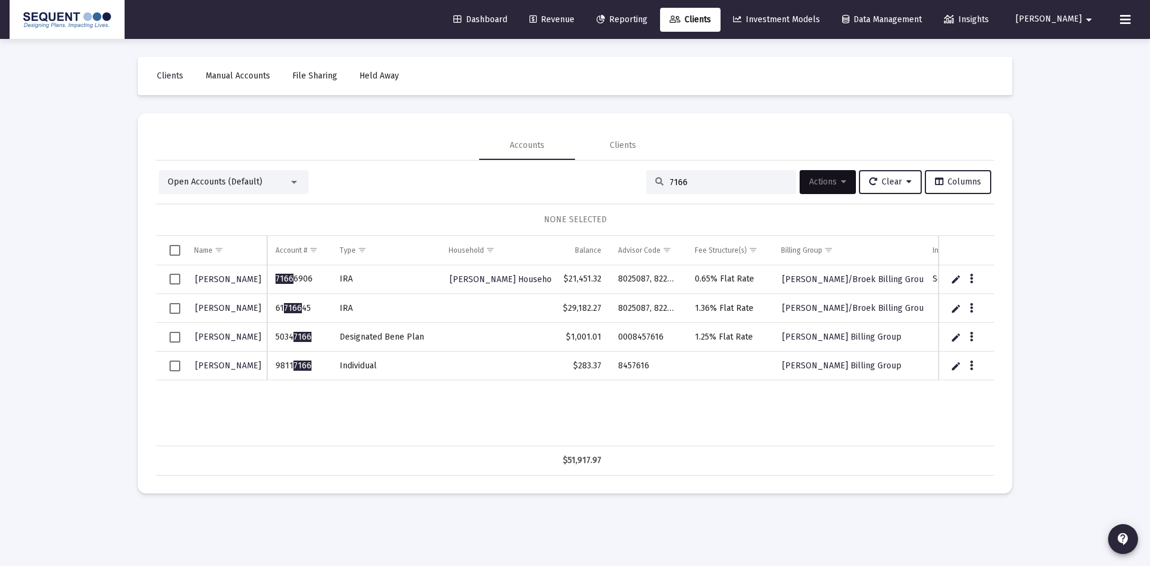
click at [703, 342] on td "1.25% Flat Rate" at bounding box center [730, 337] width 87 height 29
click at [973, 339] on icon "Data grid" at bounding box center [972, 337] width 4 height 14
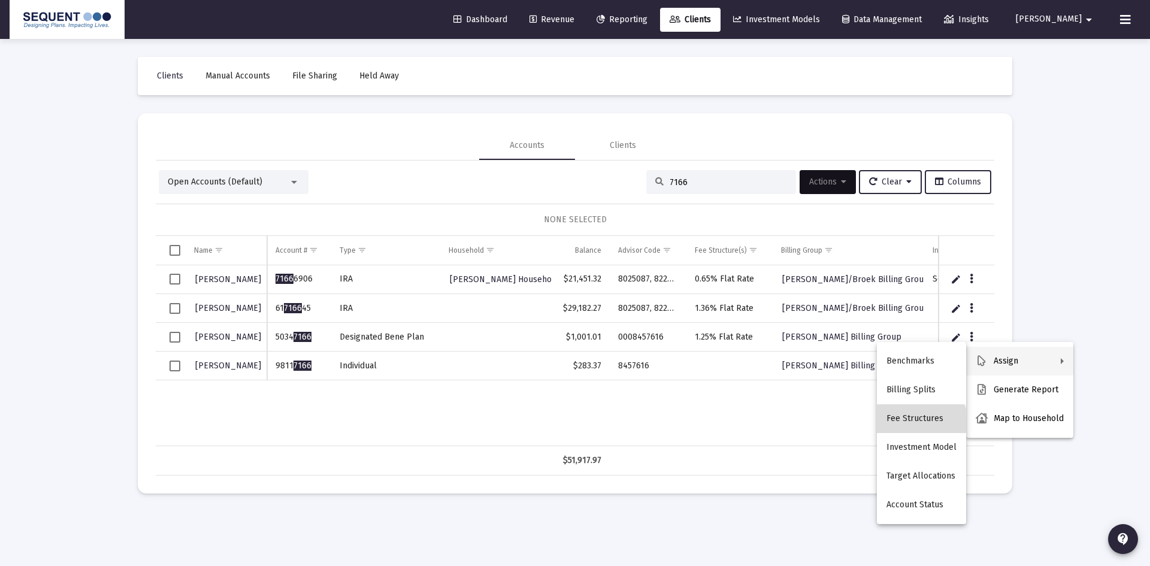
click at [922, 426] on button "Fee Structures" at bounding box center [921, 418] width 89 height 29
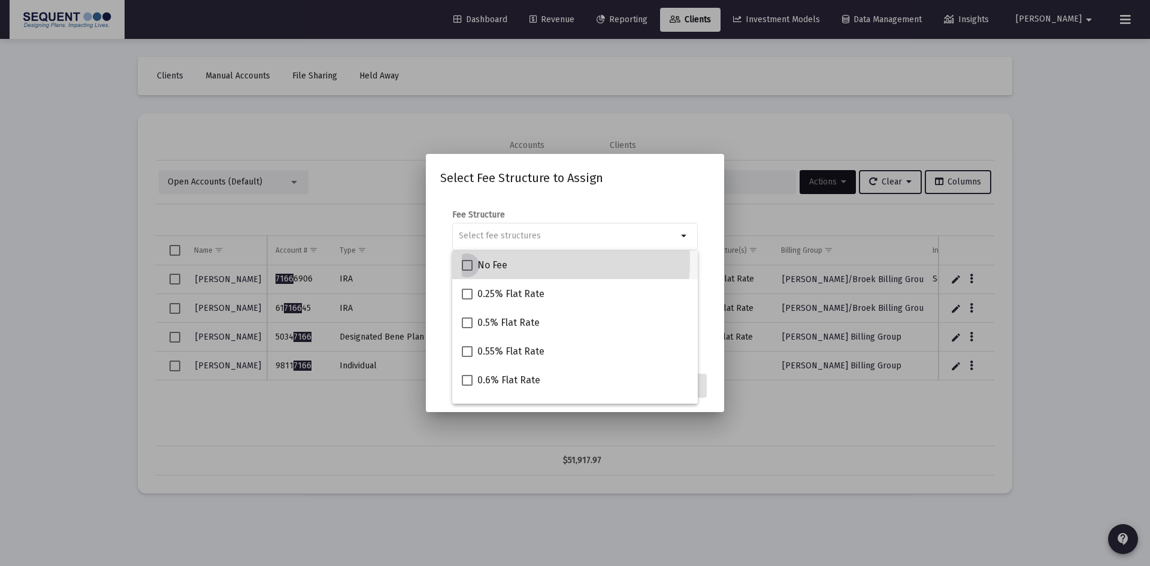
click at [494, 260] on span "No Fee" at bounding box center [493, 265] width 30 height 14
click at [467, 271] on input "No Fee" at bounding box center [467, 271] width 1 height 1
checkbox input "true"
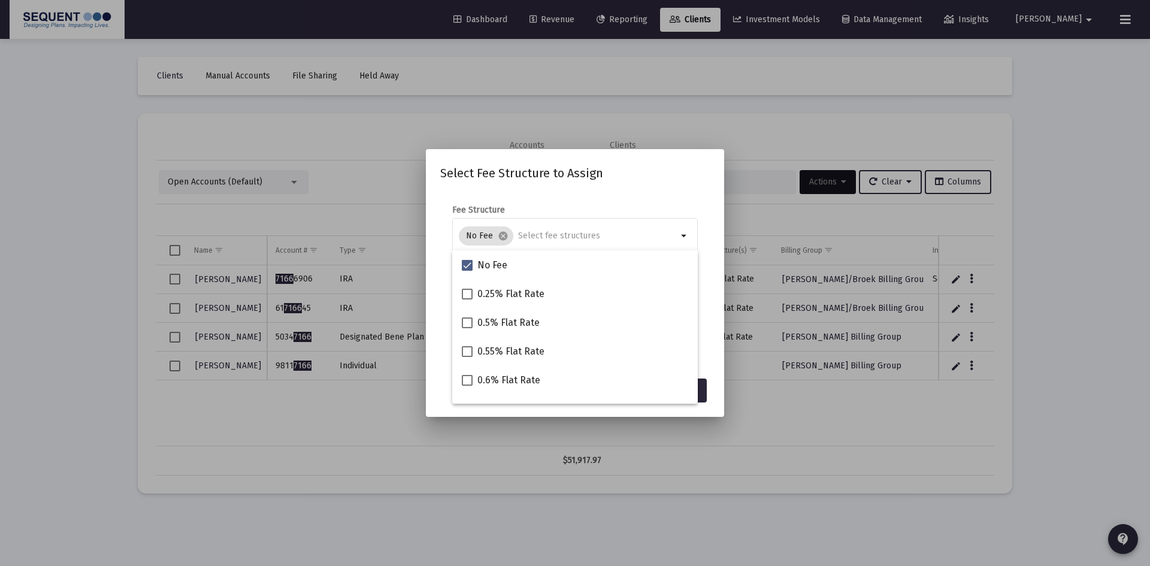
click at [812, 407] on div at bounding box center [575, 283] width 1150 height 566
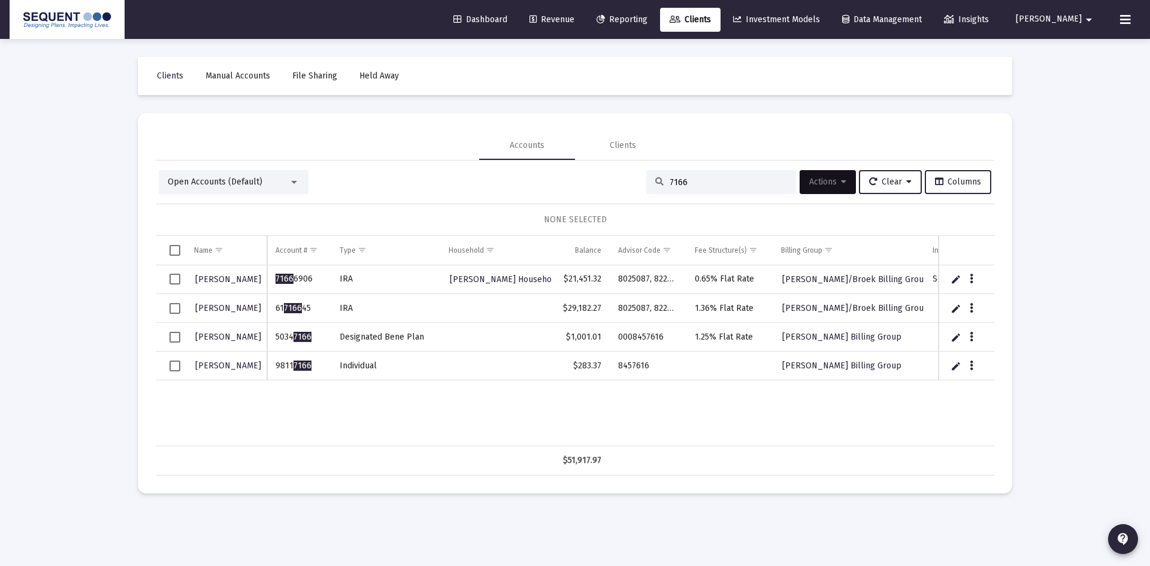
click at [732, 336] on td "1.25% Flat Rate" at bounding box center [730, 337] width 87 height 29
click at [975, 341] on button "Data grid" at bounding box center [972, 336] width 11 height 11
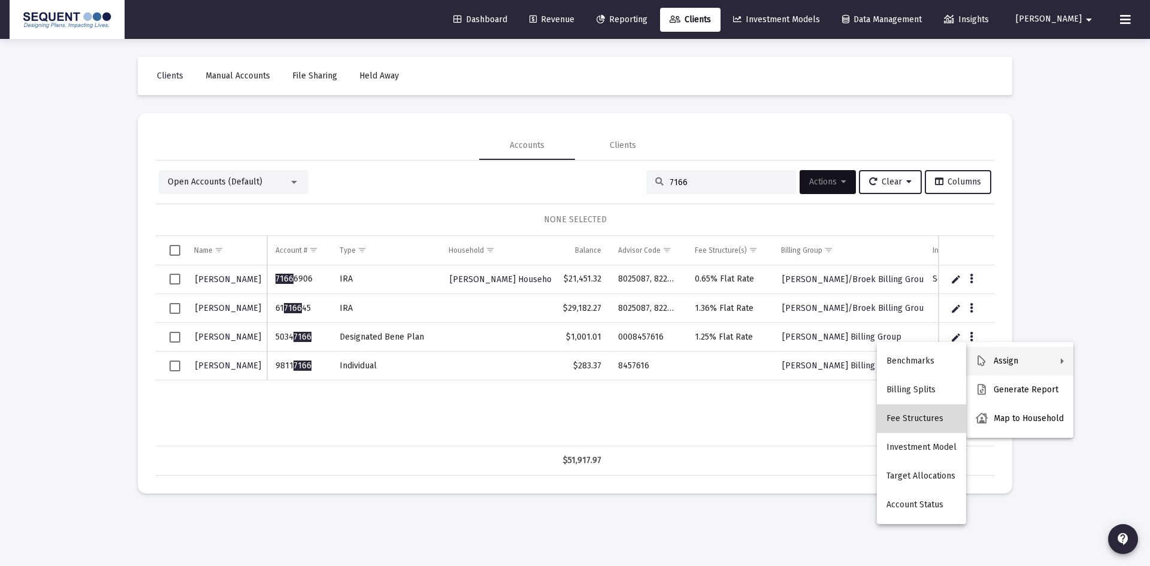
click at [925, 410] on button "Fee Structures" at bounding box center [921, 418] width 89 height 29
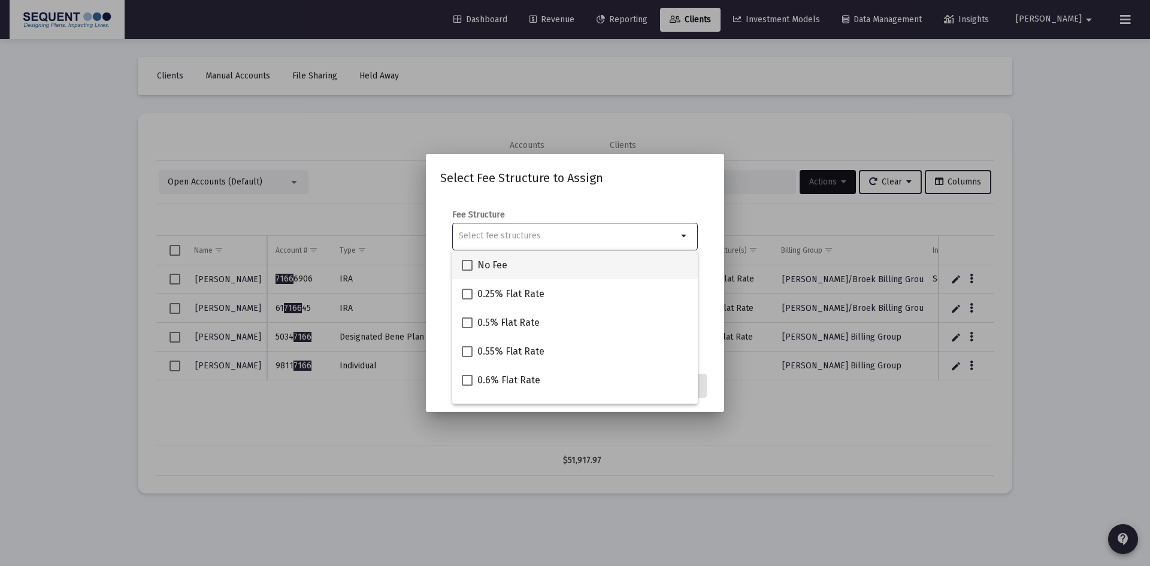
click at [482, 262] on span "No Fee" at bounding box center [493, 265] width 30 height 14
click at [467, 271] on input "No Fee" at bounding box center [467, 271] width 1 height 1
checkbox input "true"
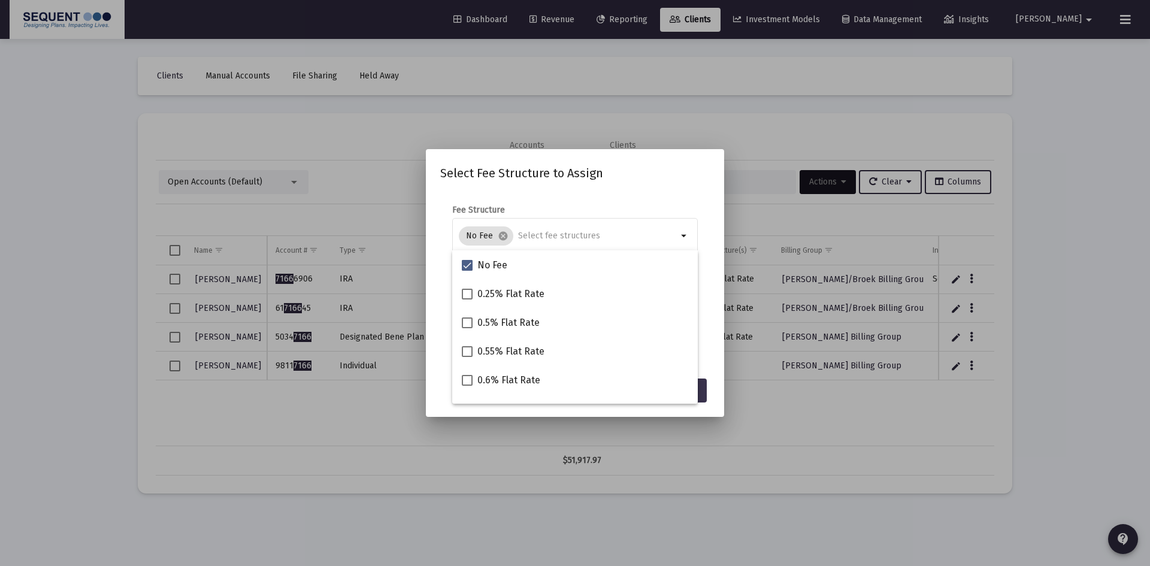
click at [705, 386] on button "Assign" at bounding box center [685, 391] width 44 height 24
